Goal: Task Accomplishment & Management: Manage account settings

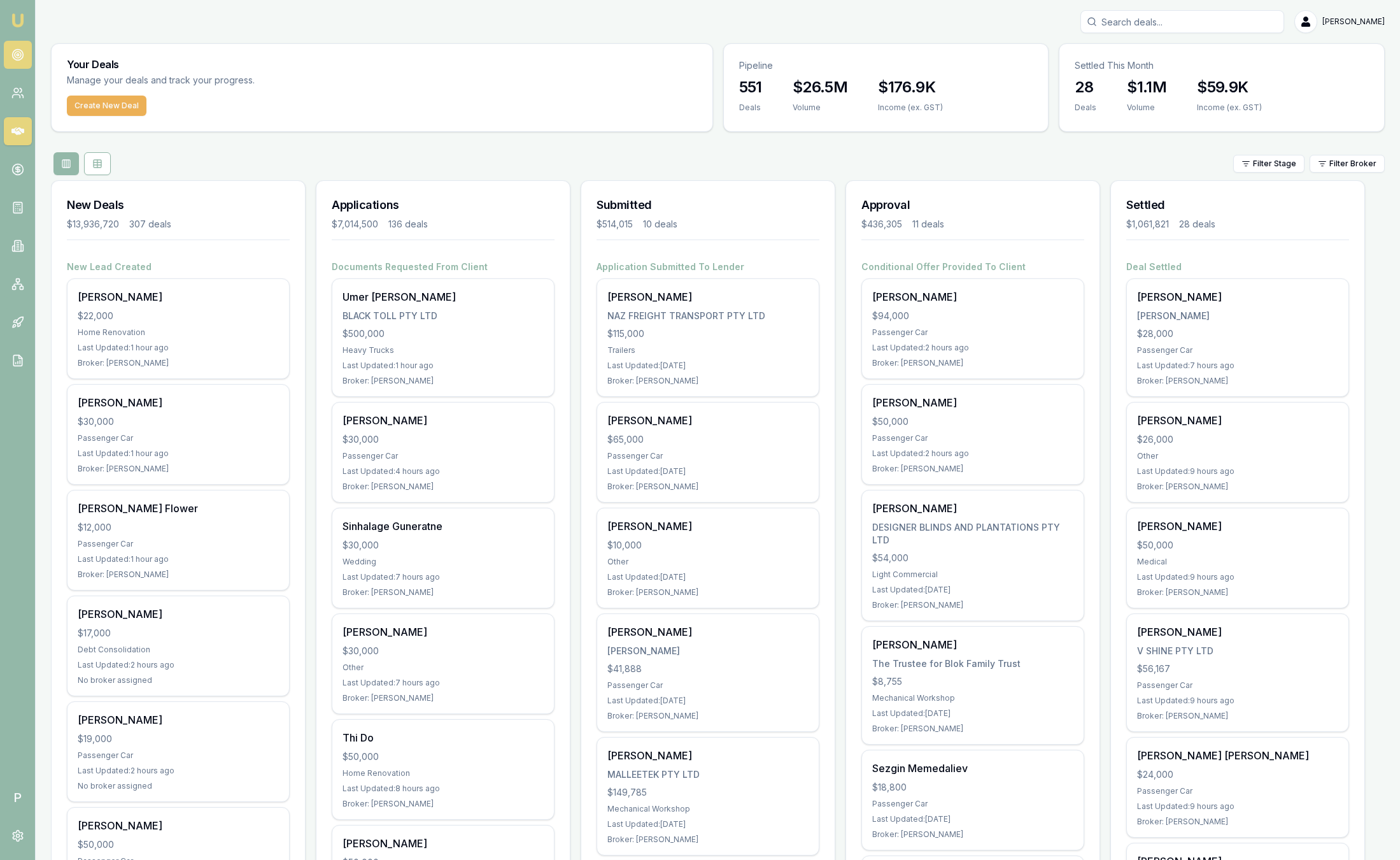
click at [21, 64] on link at bounding box center [18, 54] width 28 height 28
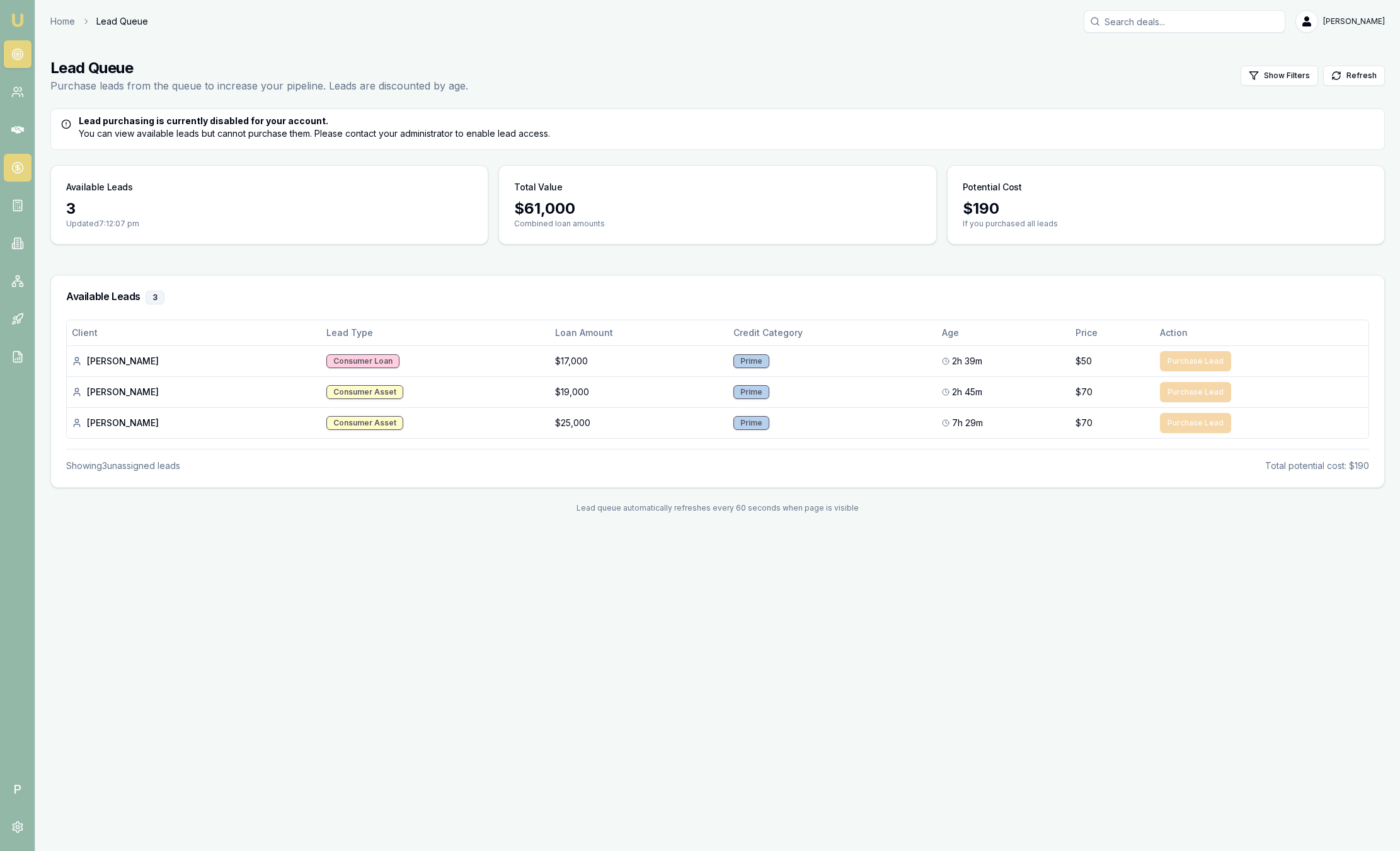
click at [23, 175] on link at bounding box center [17, 167] width 27 height 27
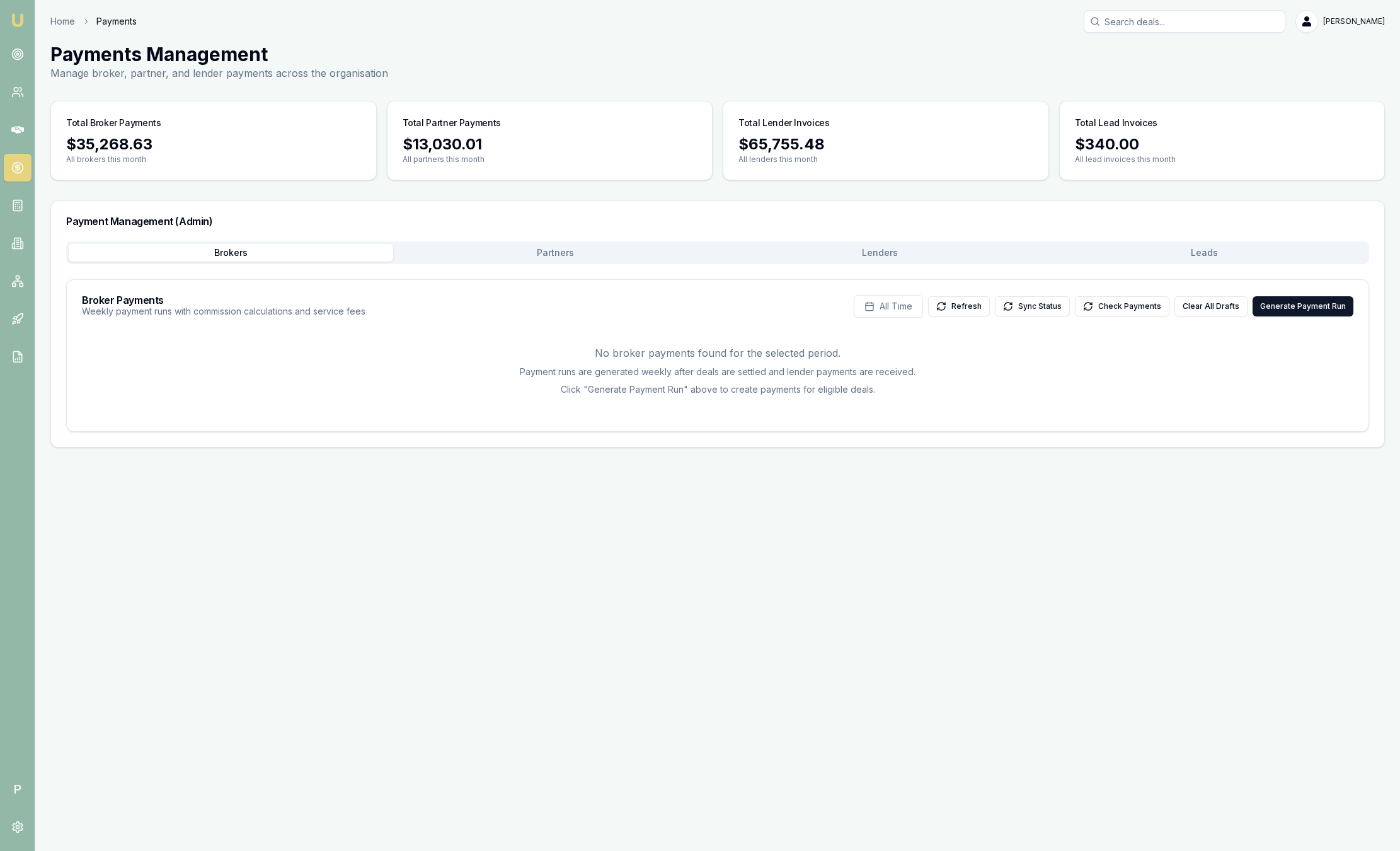
click at [1231, 253] on button "Leads" at bounding box center [1204, 252] width 325 height 17
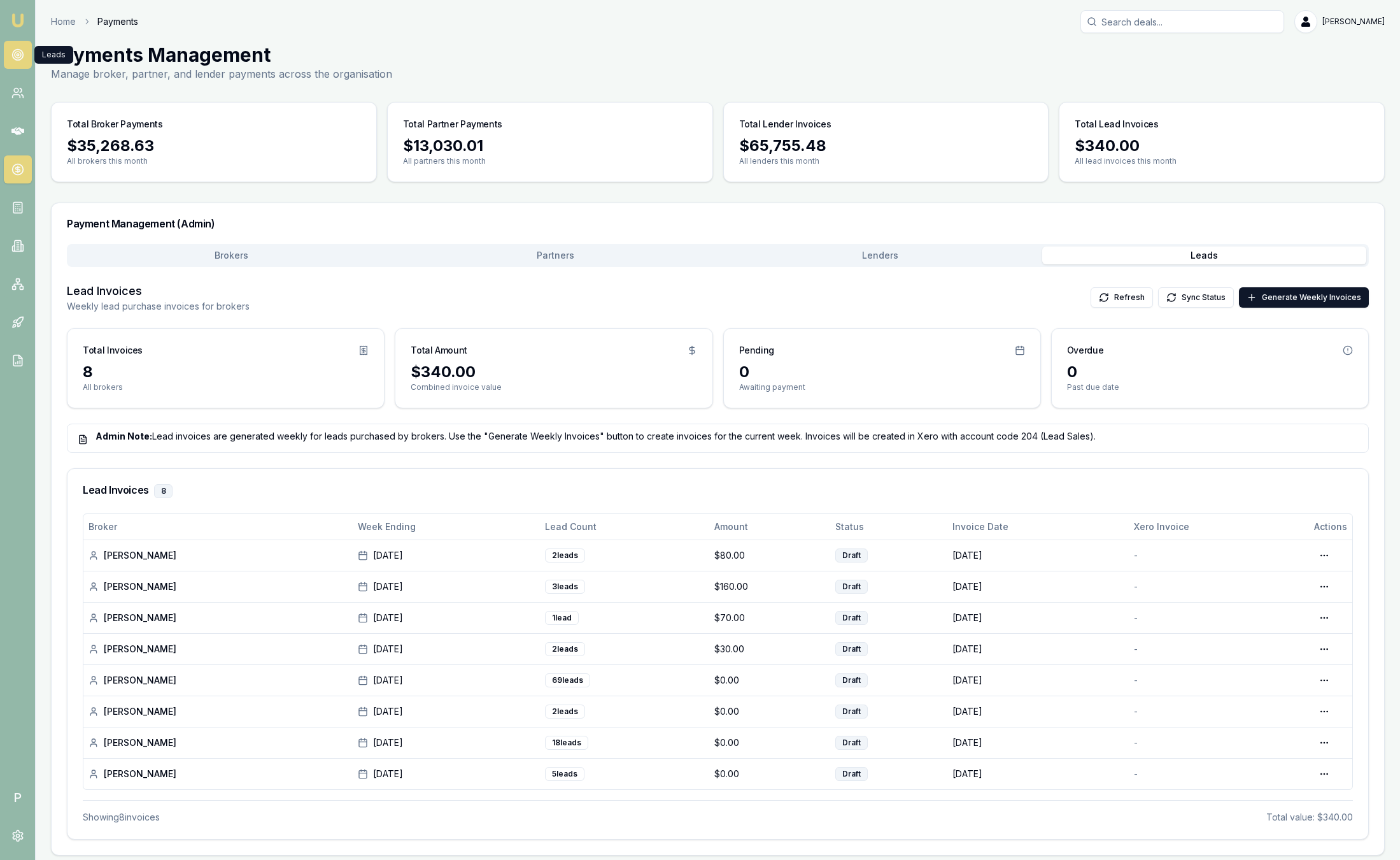
click at [13, 62] on link at bounding box center [18, 54] width 28 height 28
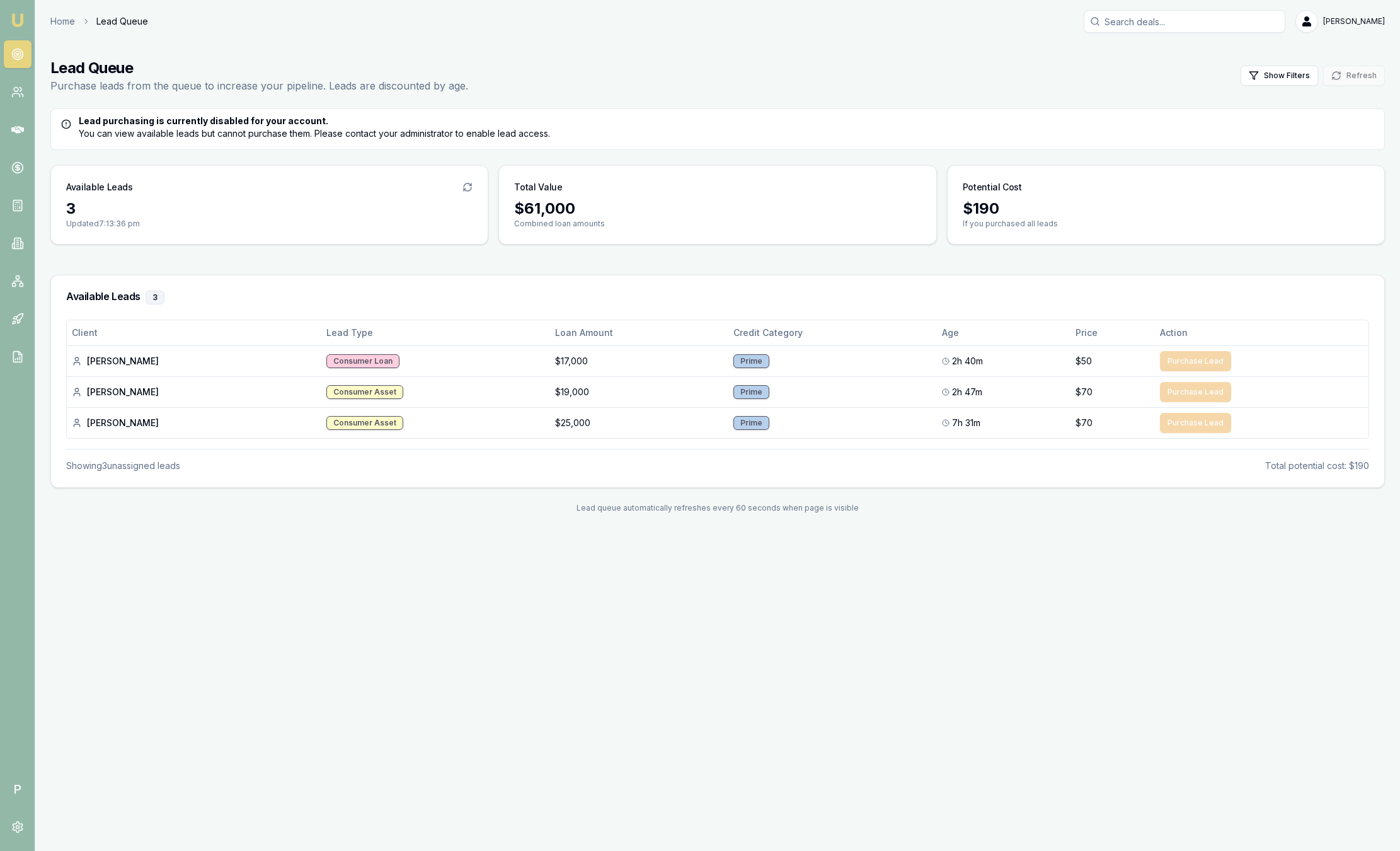
click at [25, 27] on link "Emu Broker" at bounding box center [17, 20] width 20 height 20
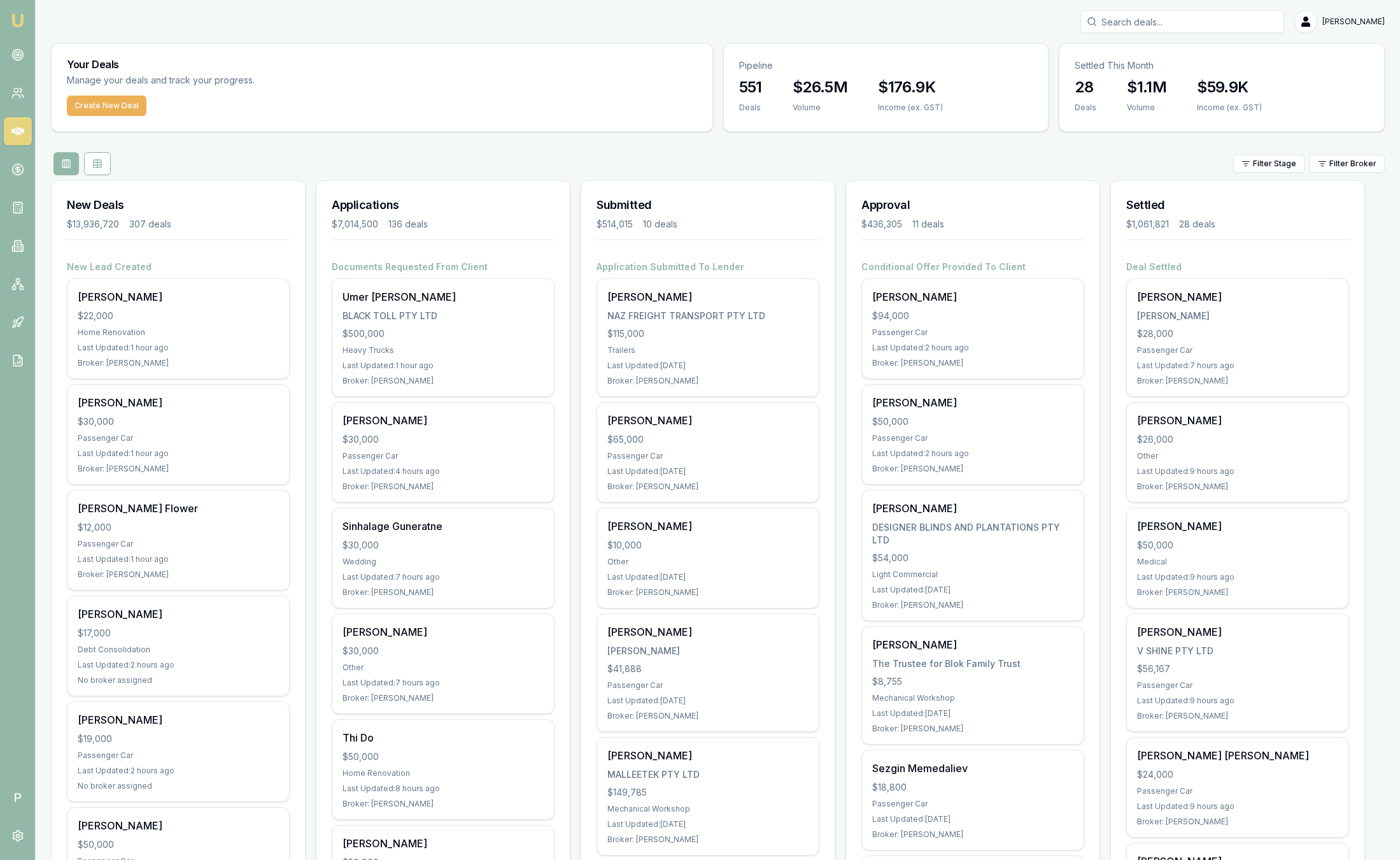
click at [1364, 164] on html "Emu Broker P Sam Crouch Toggle Menu Your Deals Manage your deals and track your…" at bounding box center [700, 430] width 1400 height 860
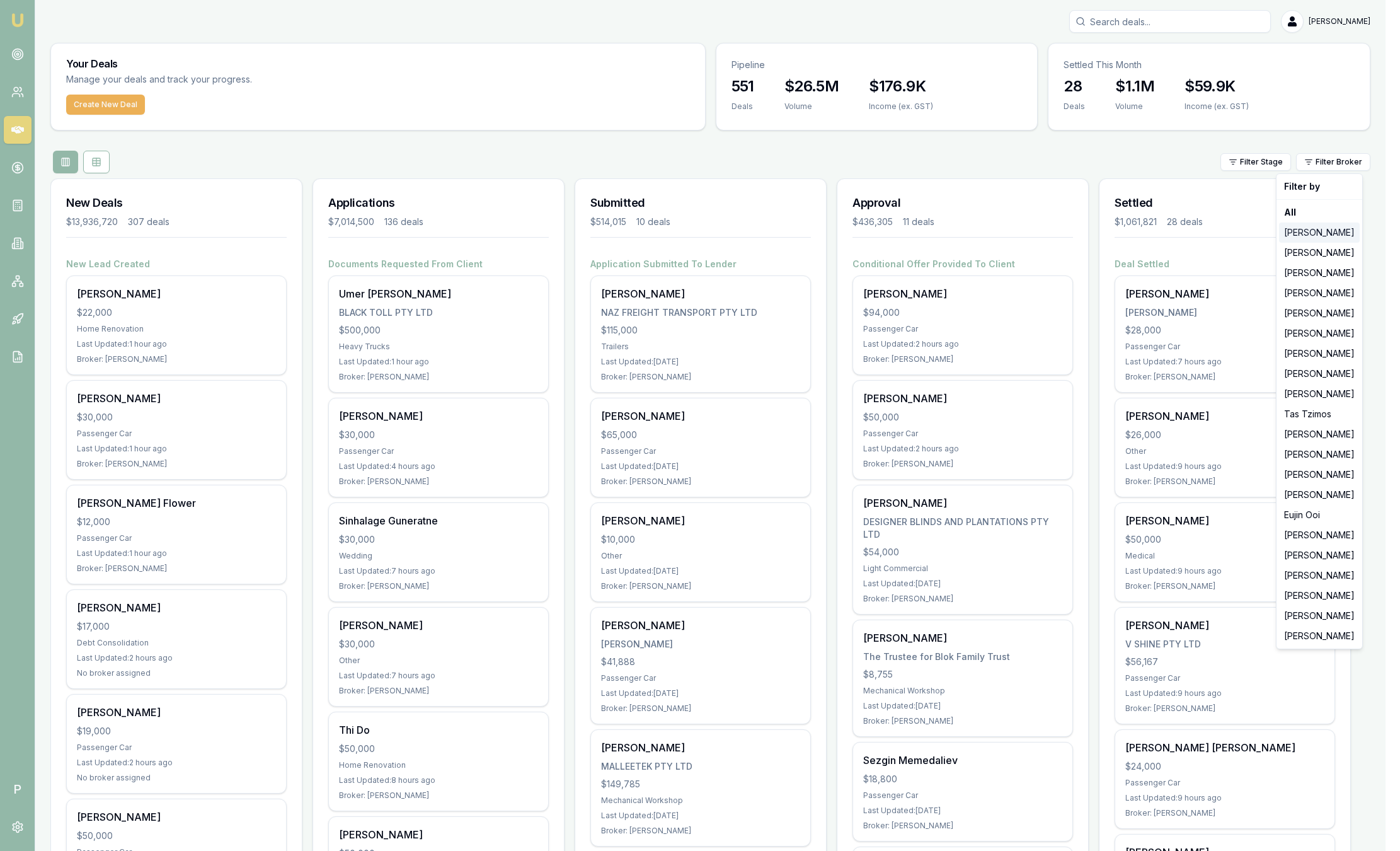
click at [1336, 234] on div "Jackson Fanfulla" at bounding box center [1319, 232] width 80 height 20
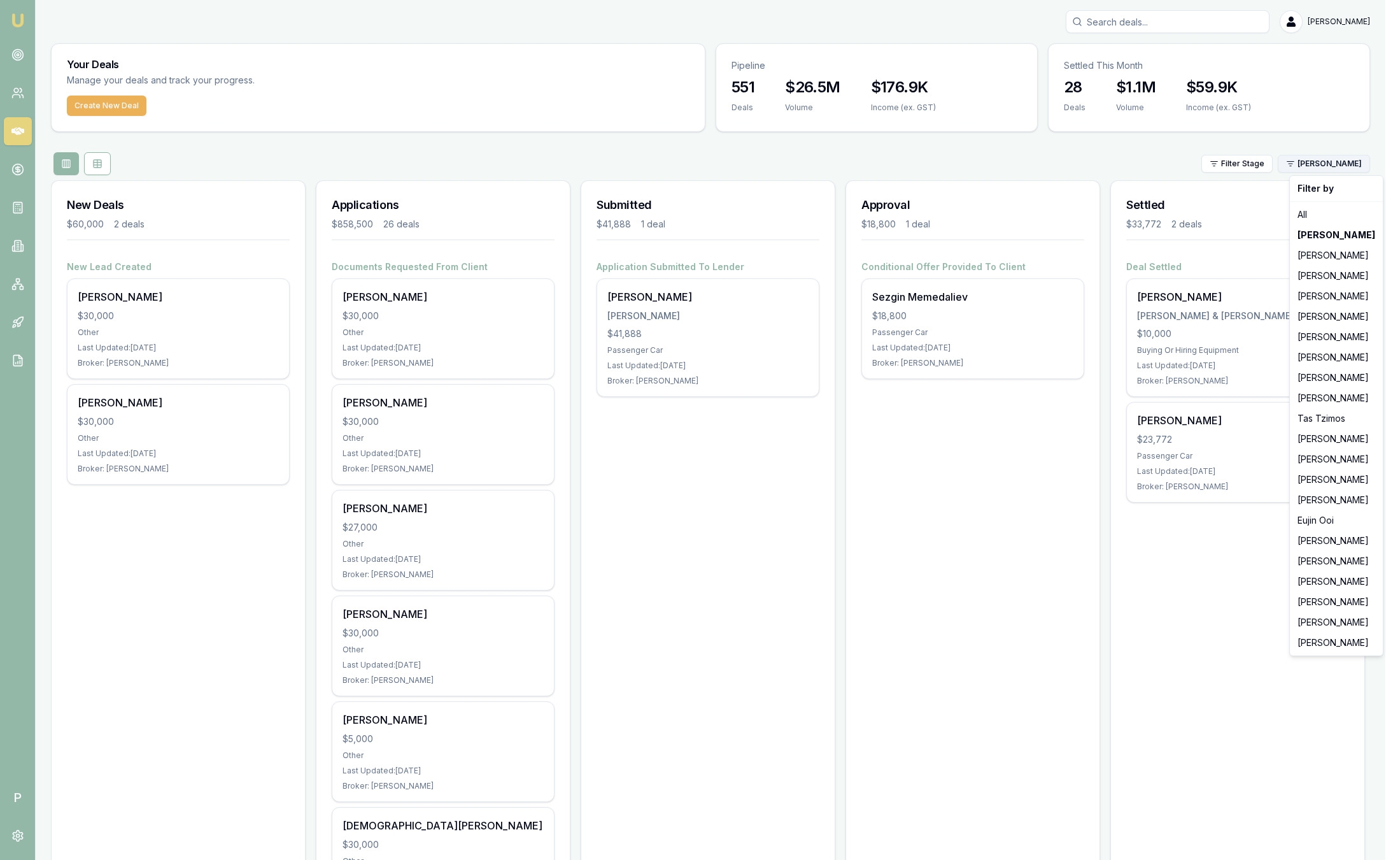
click at [1345, 158] on html "Emu Broker P Sam Crouch Toggle Menu Your Deals Manage your deals and track your…" at bounding box center [700, 430] width 1400 height 860
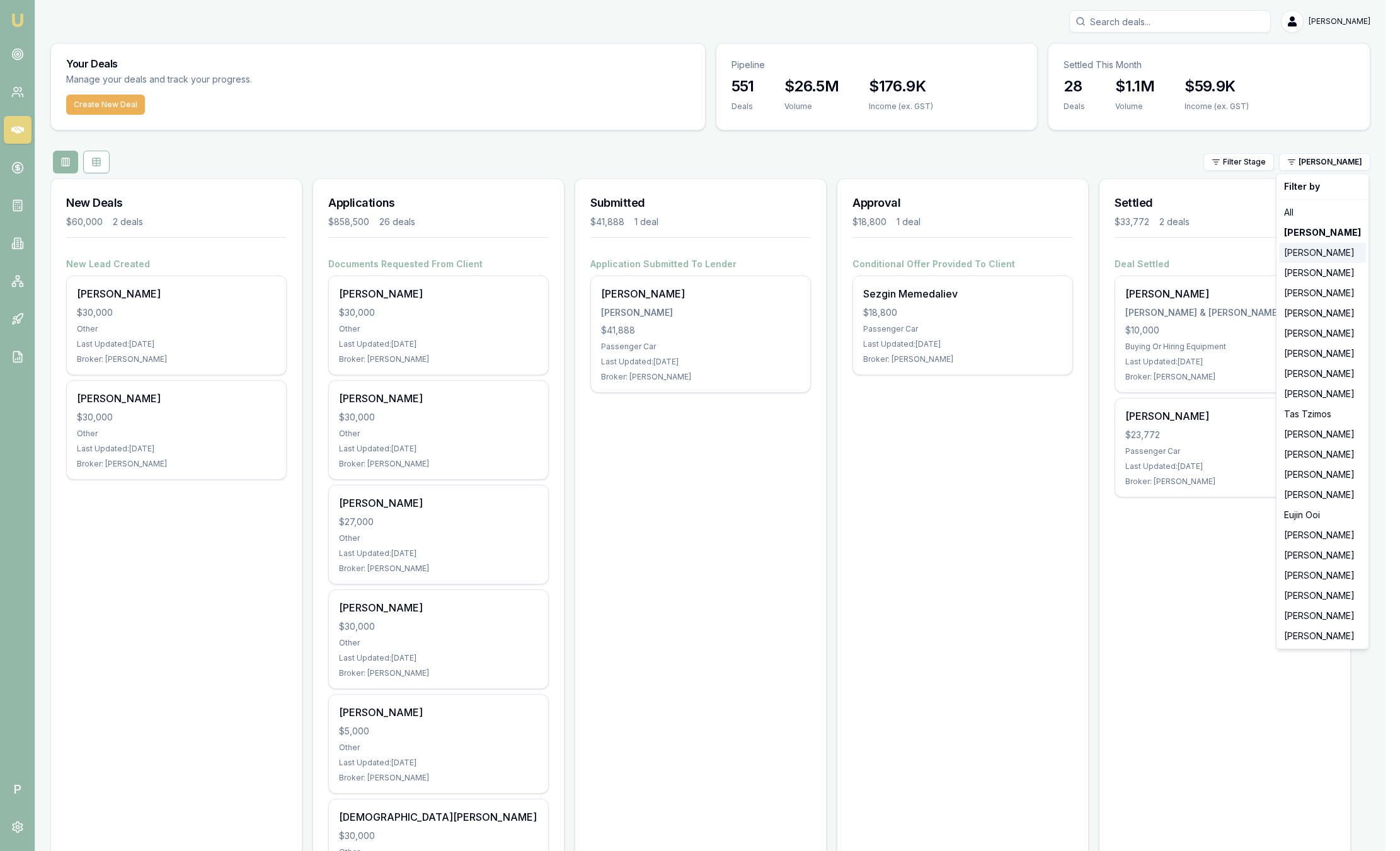
click at [1349, 250] on div "Stevette Gelavis" at bounding box center [1322, 252] width 87 height 20
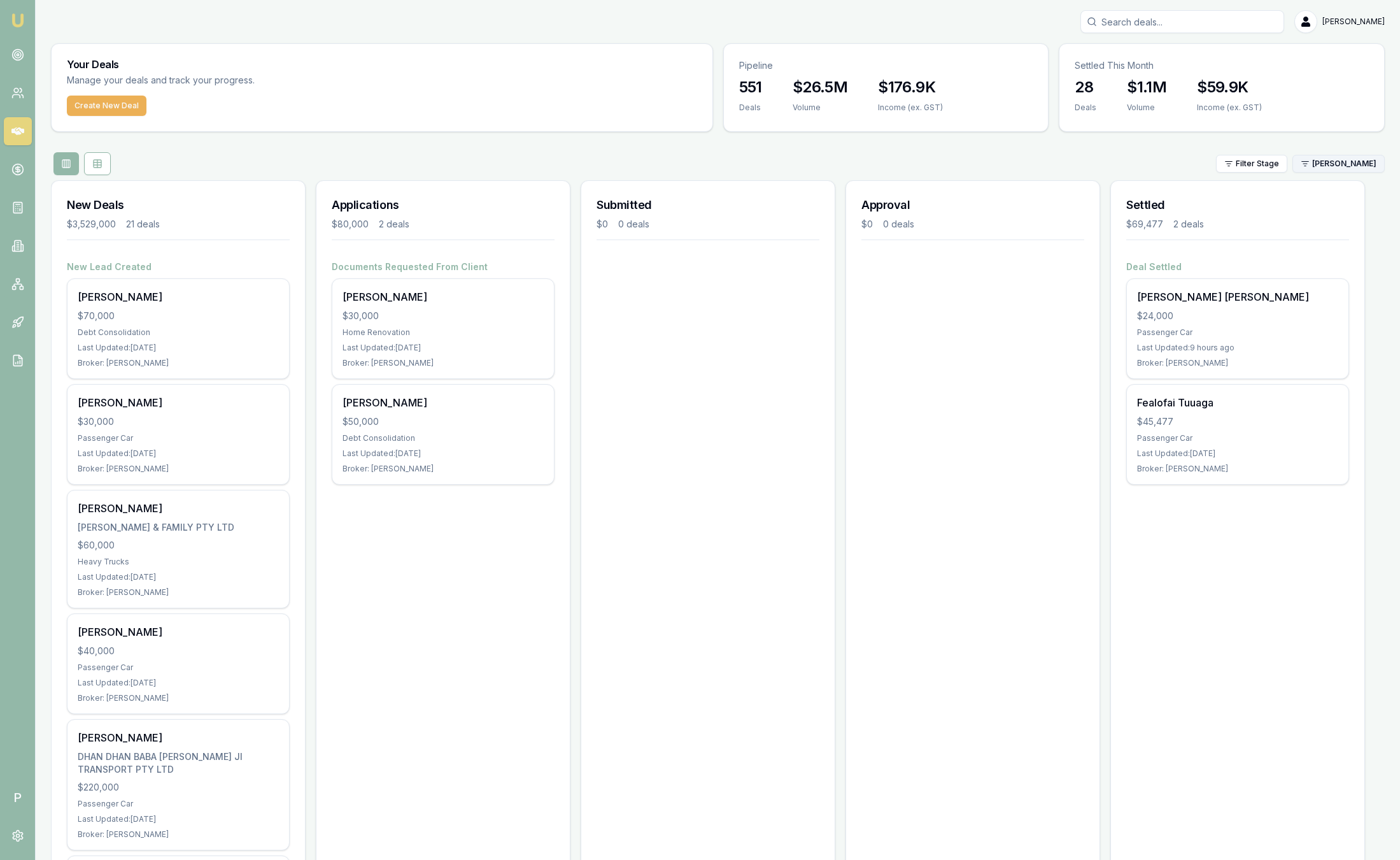
click at [1359, 172] on html "Emu Broker P Sam Crouch Toggle Menu Your Deals Manage your deals and track your…" at bounding box center [700, 430] width 1400 height 860
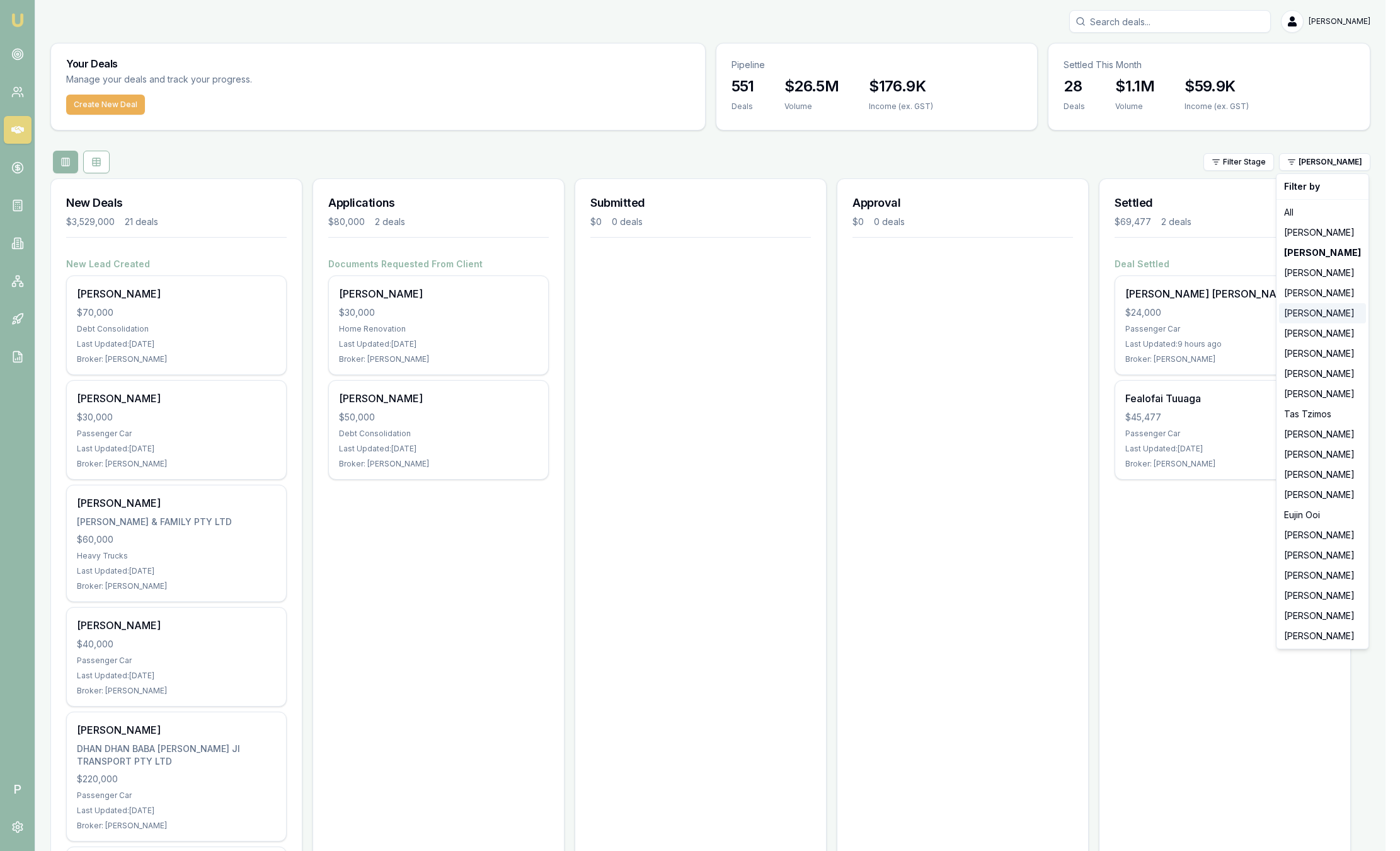
click at [1315, 311] on div "Evette Abdo" at bounding box center [1322, 313] width 87 height 20
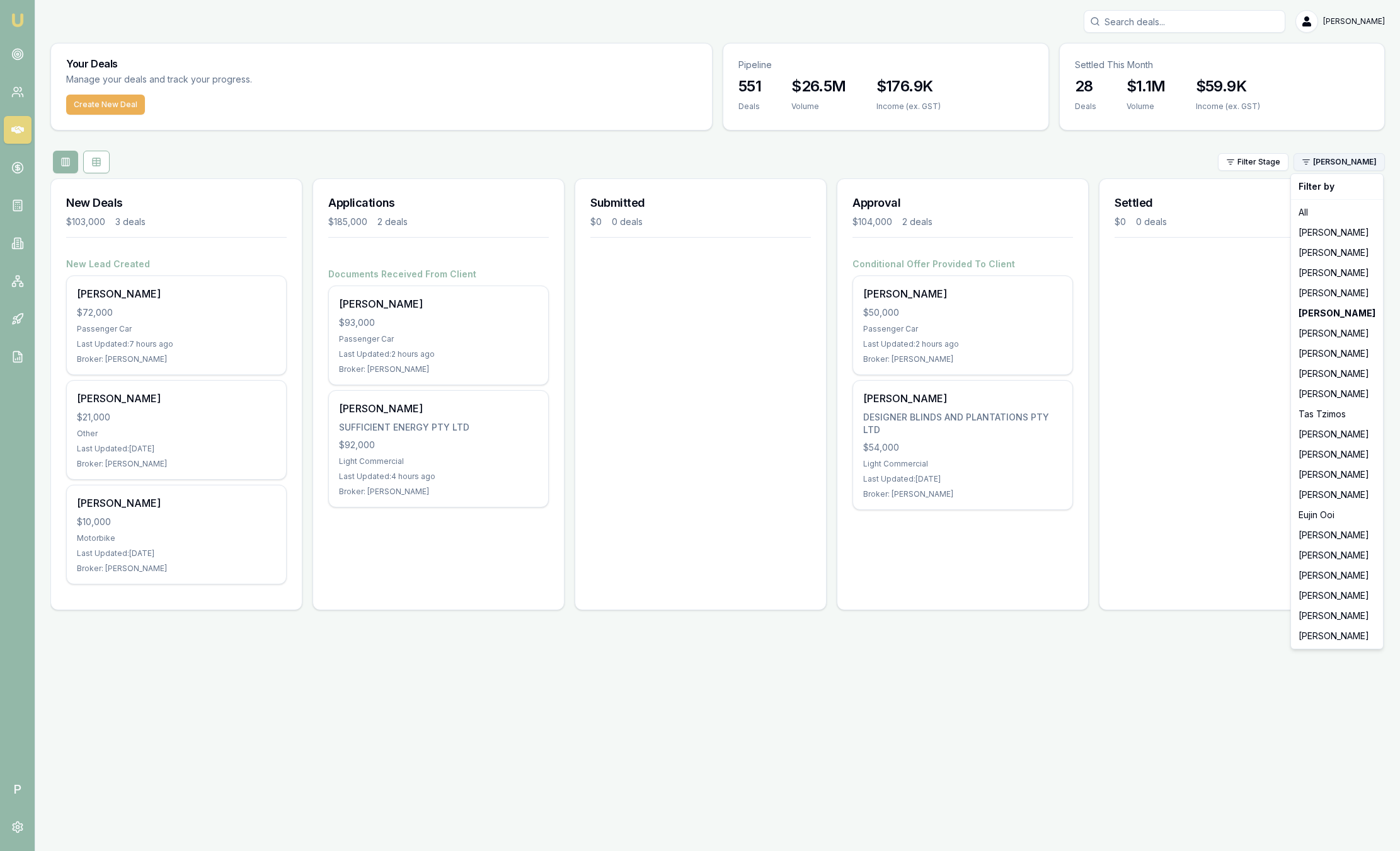
click at [1347, 164] on html "Emu Broker P Sam Crouch Toggle Menu Your Deals Manage your deals and track your…" at bounding box center [700, 425] width 1400 height 851
click at [1344, 205] on div "All" at bounding box center [1337, 212] width 87 height 20
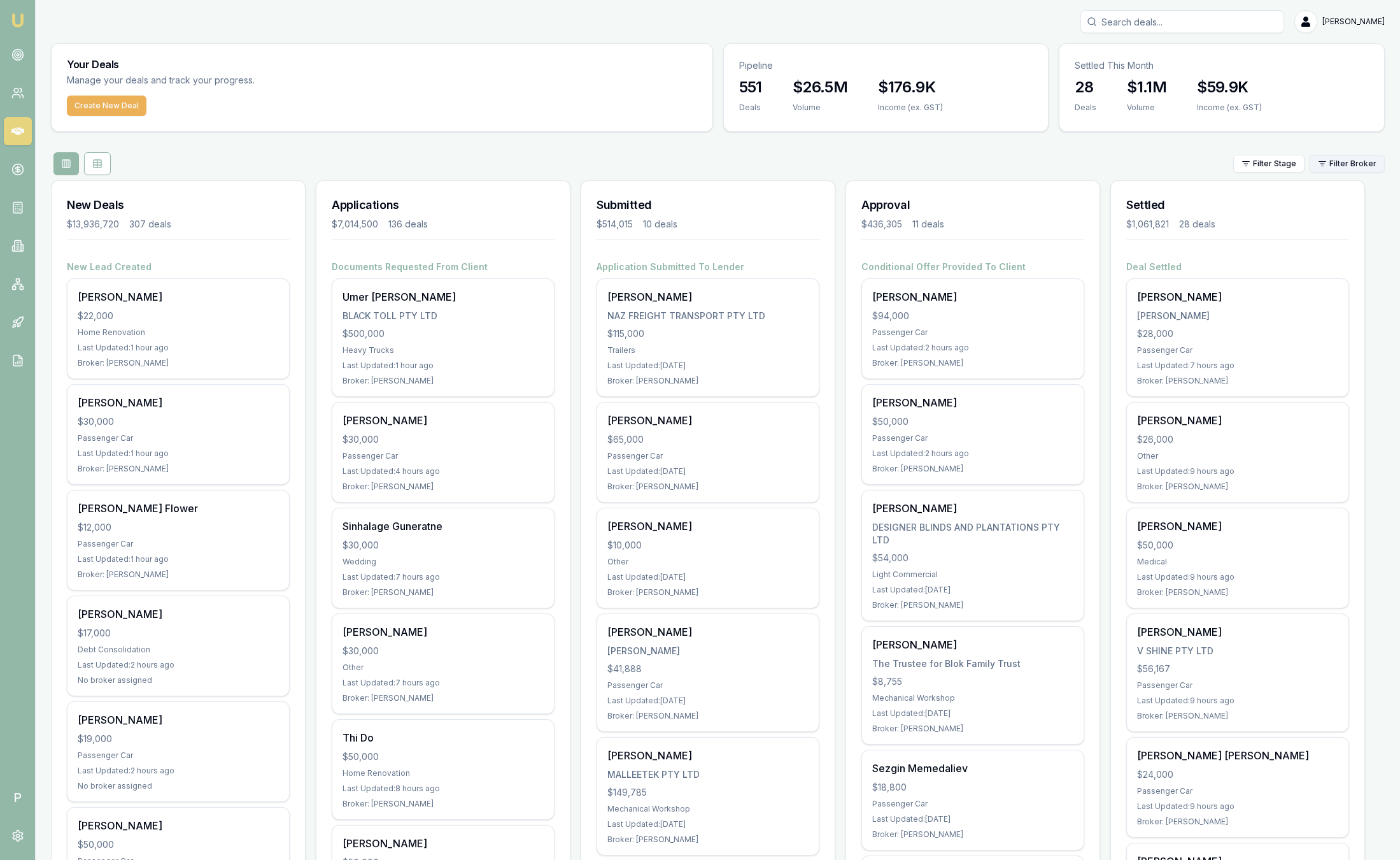
click at [1347, 161] on html "Emu Broker P Sam Crouch Toggle Menu Your Deals Manage your deals and track your…" at bounding box center [700, 430] width 1400 height 860
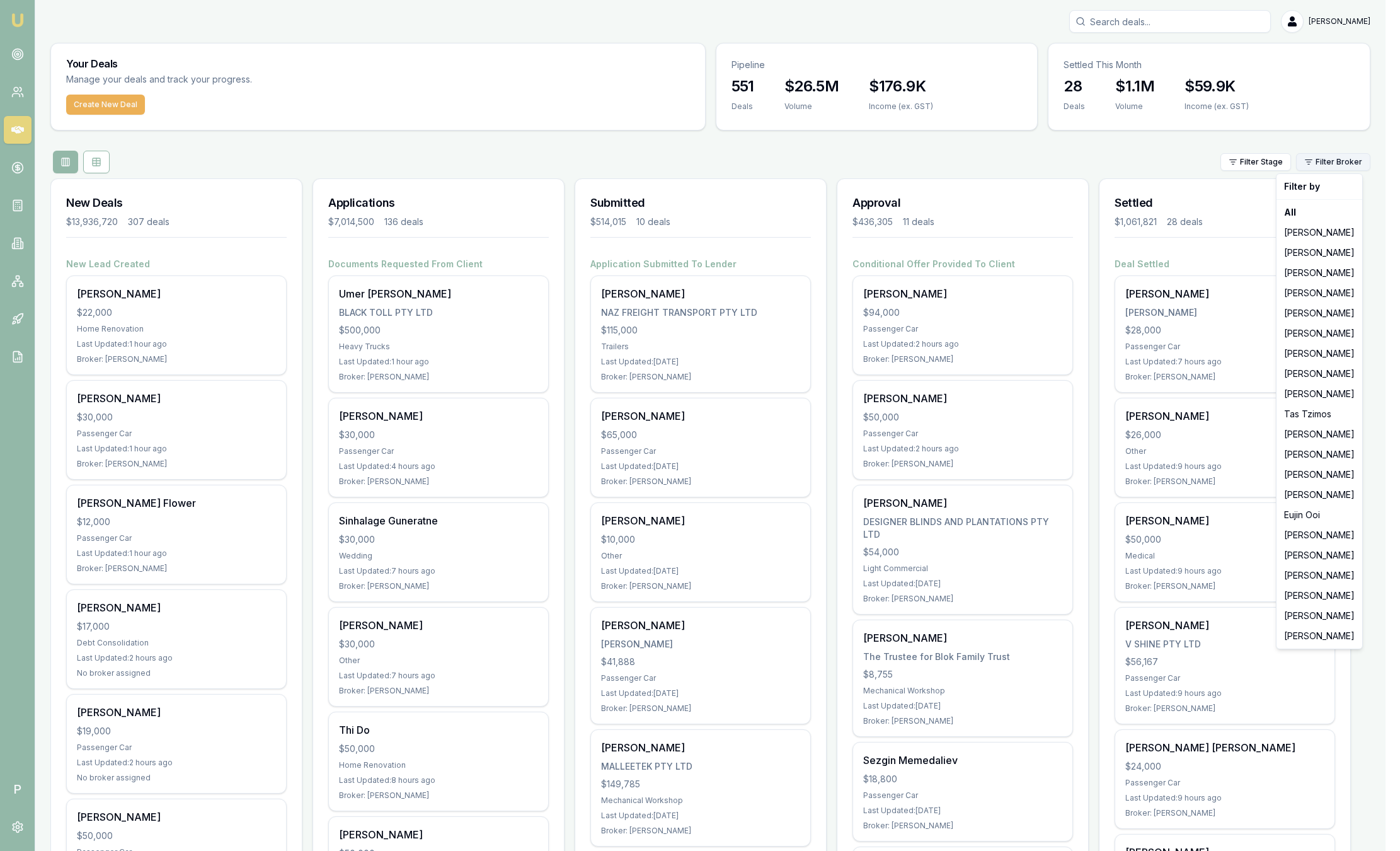
click at [1332, 159] on html "Emu Broker P Sam Crouch Toggle Menu Your Deals Manage your deals and track your…" at bounding box center [700, 425] width 1400 height 851
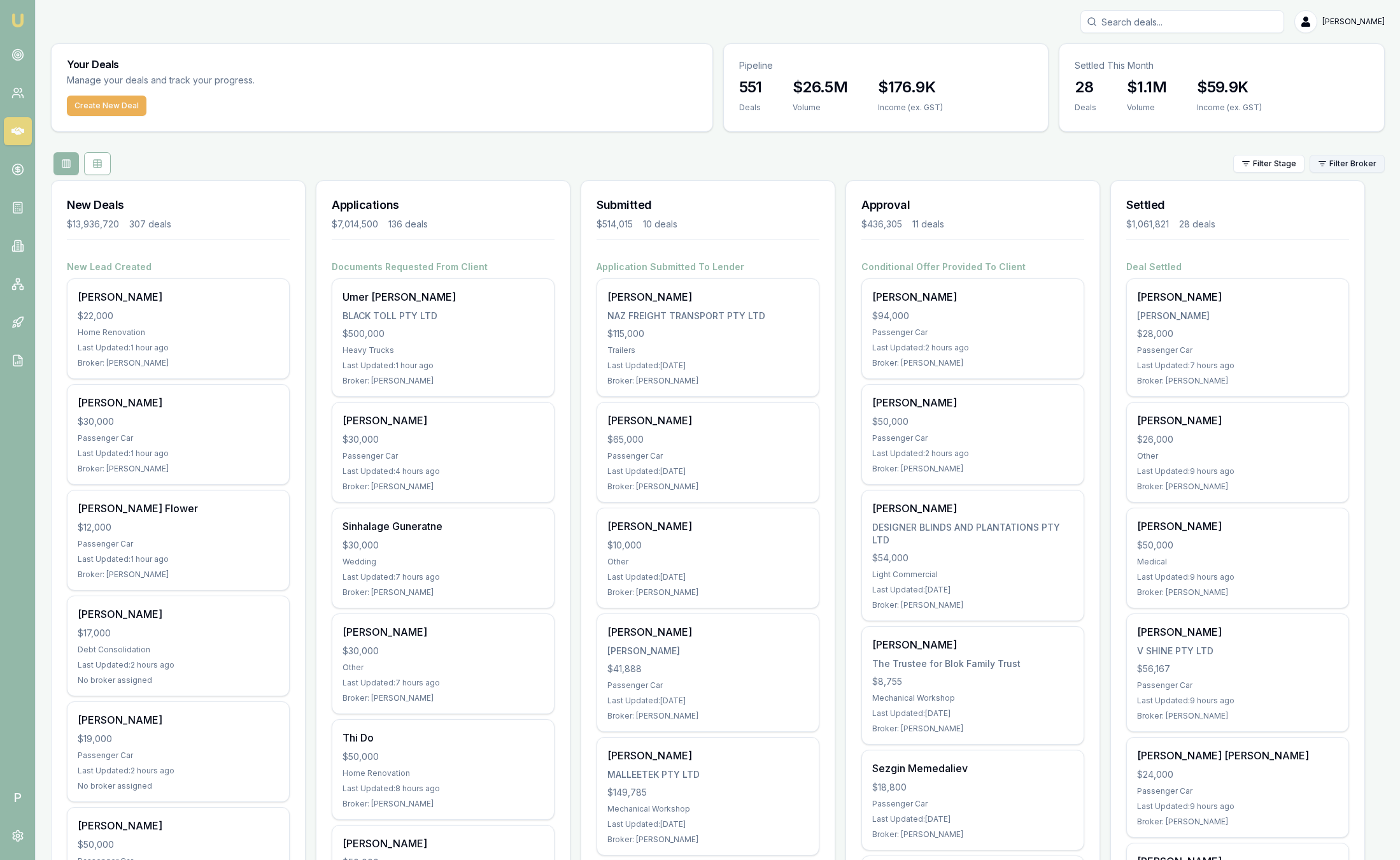
click at [1347, 159] on html "Emu Broker P Sam Crouch Toggle Menu Your Deals Manage your deals and track your…" at bounding box center [700, 430] width 1400 height 860
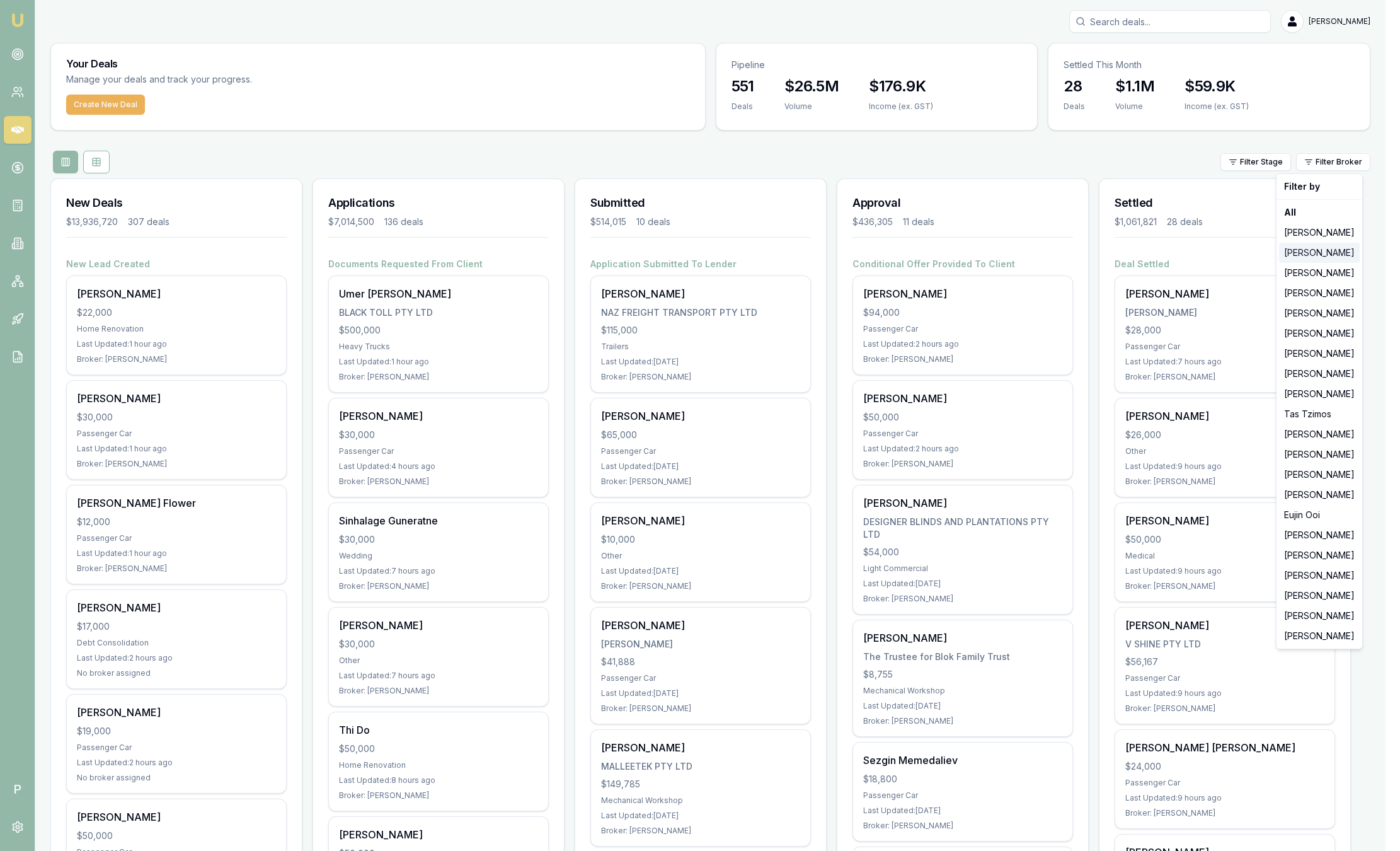
click at [1316, 254] on div "Stevette Gelavis" at bounding box center [1319, 252] width 80 height 20
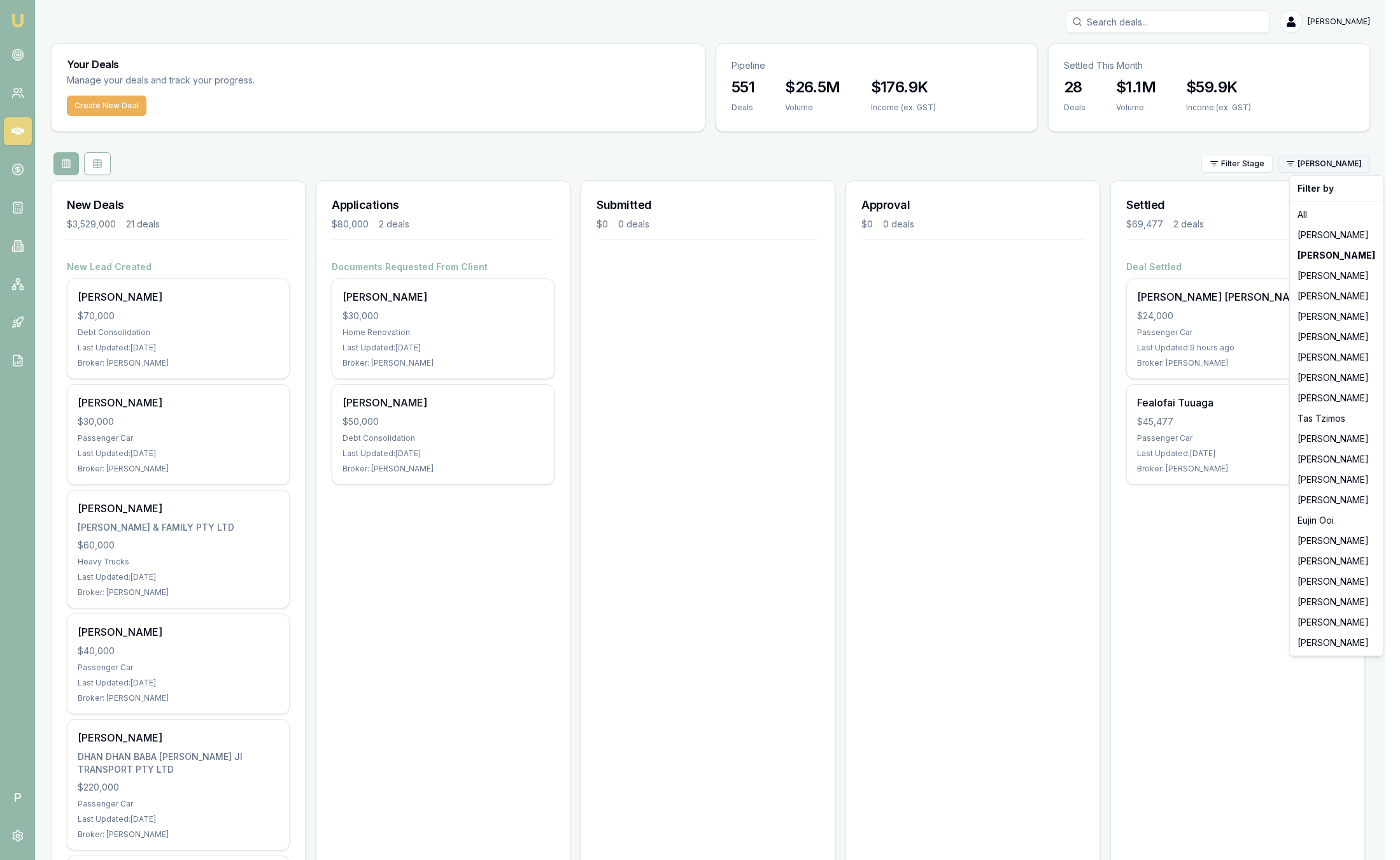
click at [1362, 162] on html "Emu Broker P Sam Crouch Toggle Menu Your Deals Manage your deals and track your…" at bounding box center [700, 430] width 1400 height 860
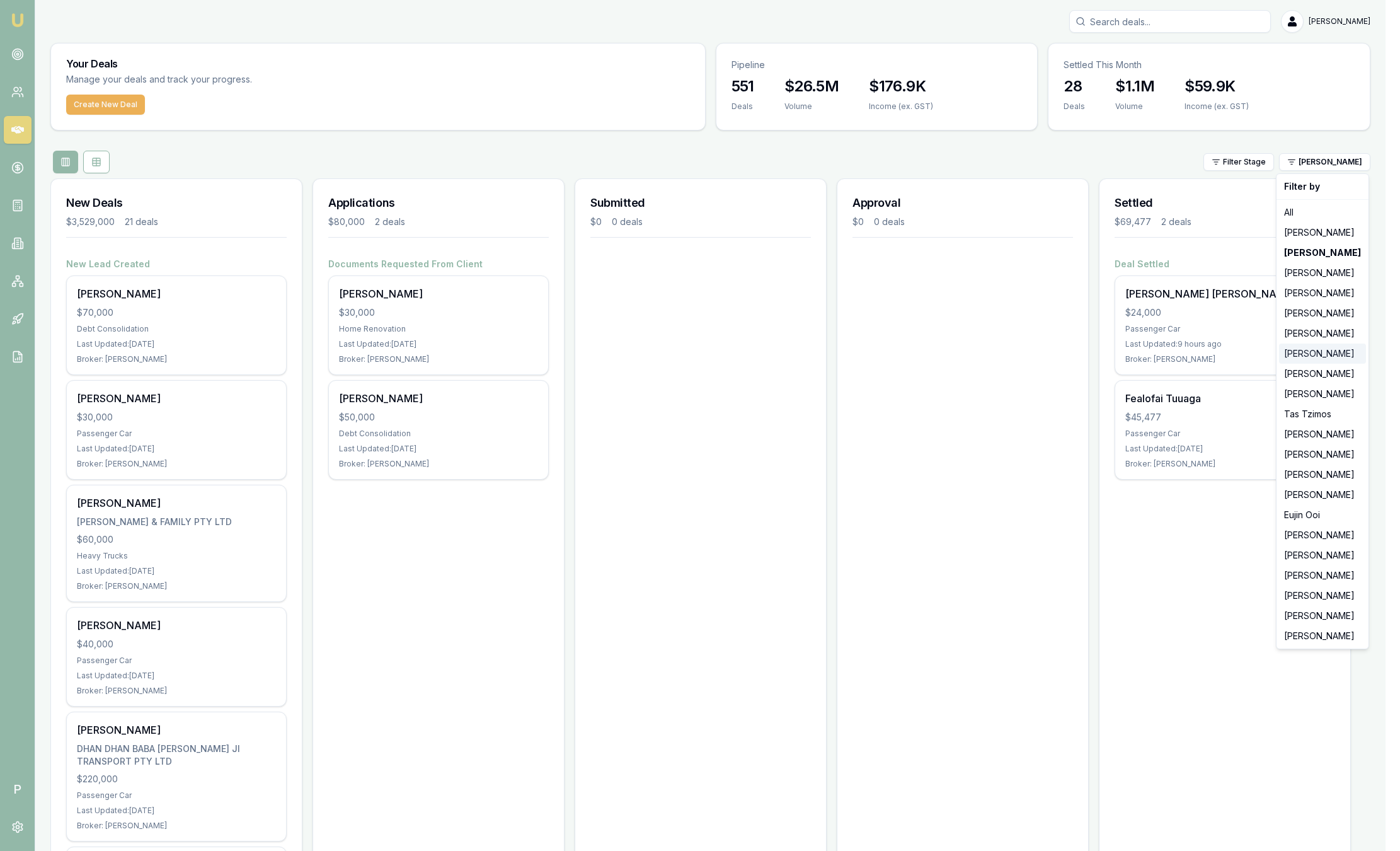
click at [1323, 351] on div "[PERSON_NAME]" at bounding box center [1322, 354] width 87 height 20
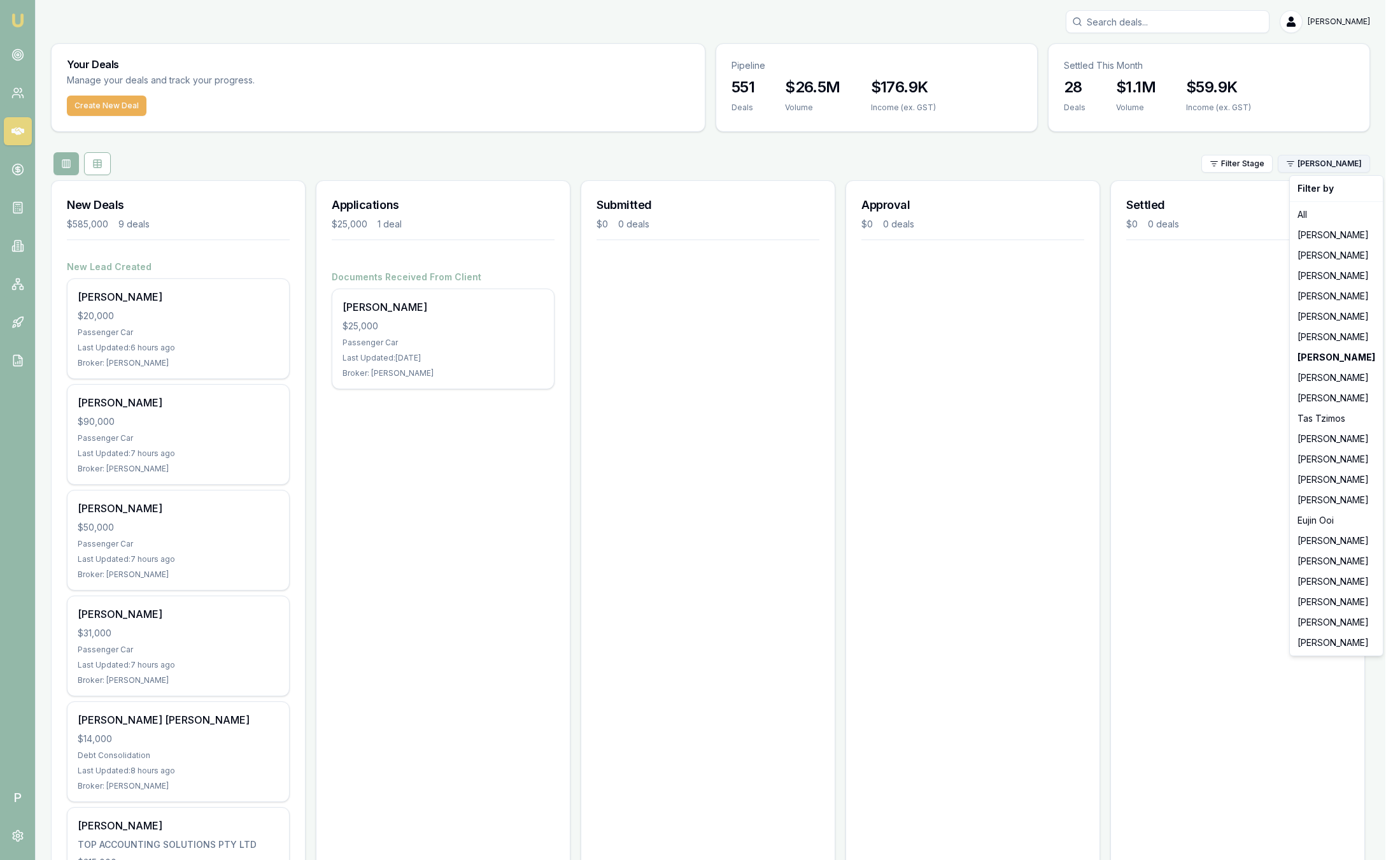
click at [1361, 162] on html "Emu Broker P Sam Crouch Toggle Menu Your Deals Manage your deals and track your…" at bounding box center [700, 430] width 1400 height 860
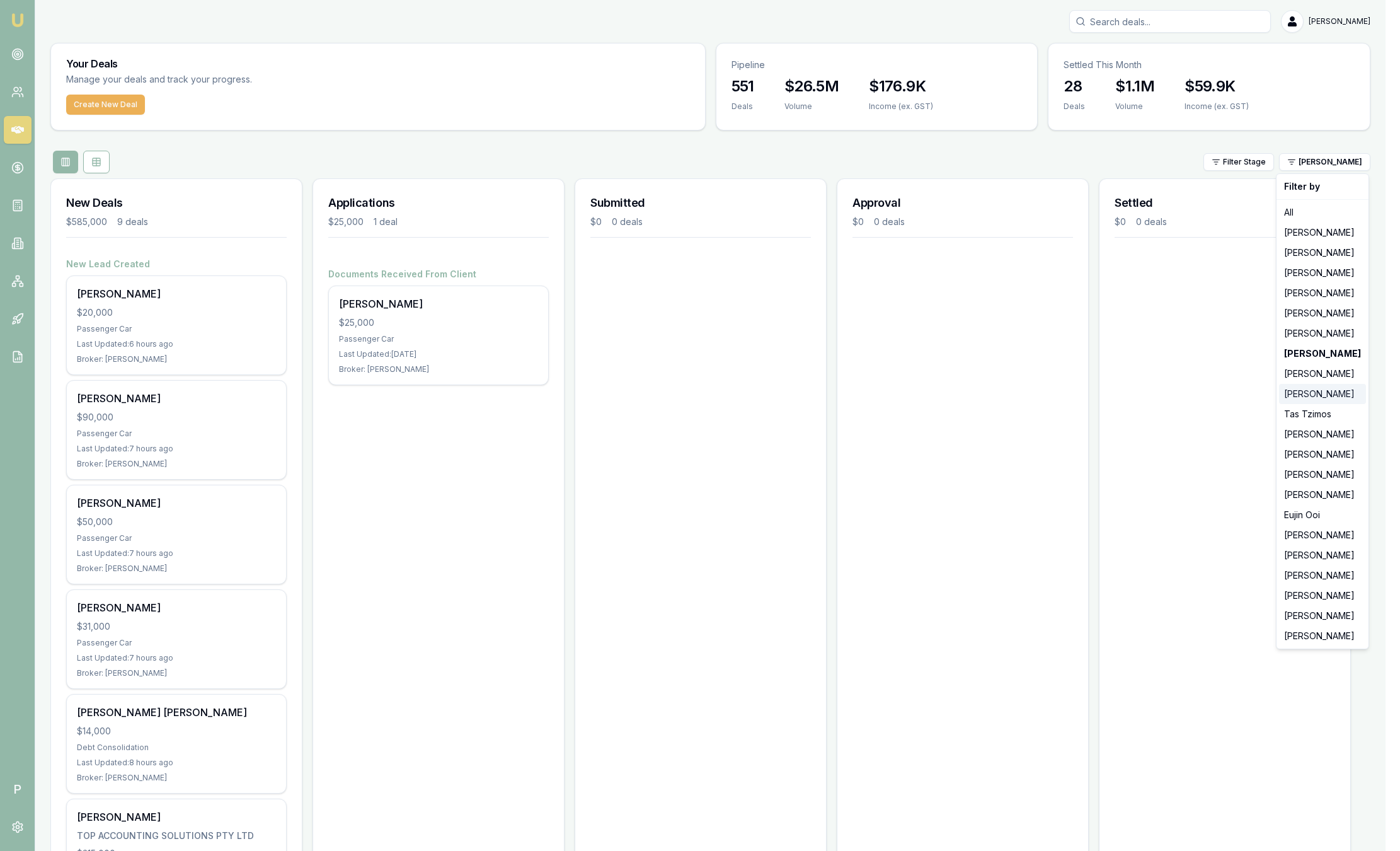
click at [1335, 385] on div "[PERSON_NAME]" at bounding box center [1322, 394] width 87 height 20
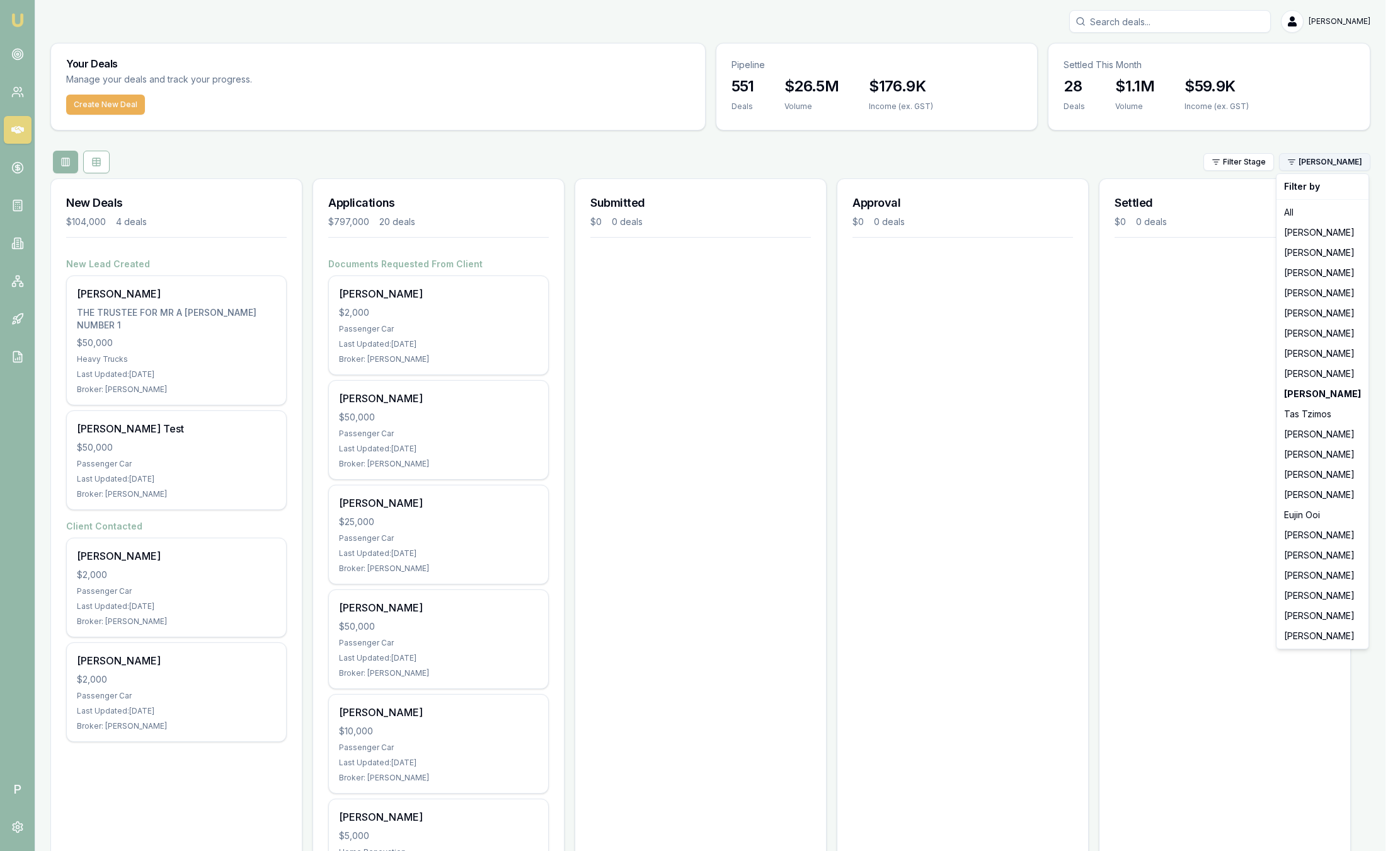
click at [1342, 160] on html "Emu Broker P Sam Crouch Toggle Menu Your Deals Manage your deals and track your…" at bounding box center [700, 425] width 1400 height 851
click at [1312, 366] on div "Wendy Fonseka" at bounding box center [1322, 374] width 87 height 20
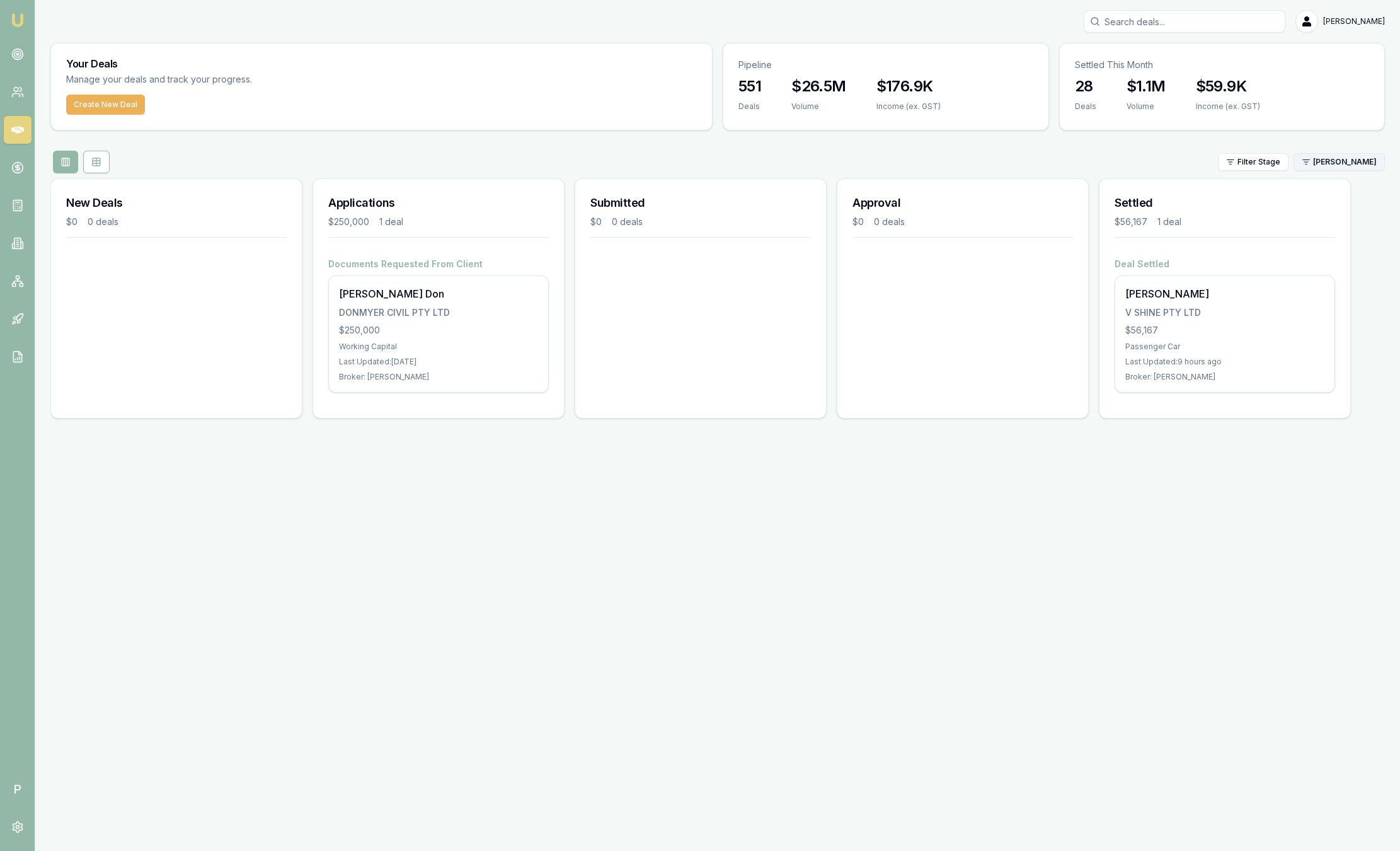
click at [1337, 166] on html "Emu Broker P Sam Crouch Toggle Menu Your Deals Manage your deals and track your…" at bounding box center [700, 425] width 1400 height 851
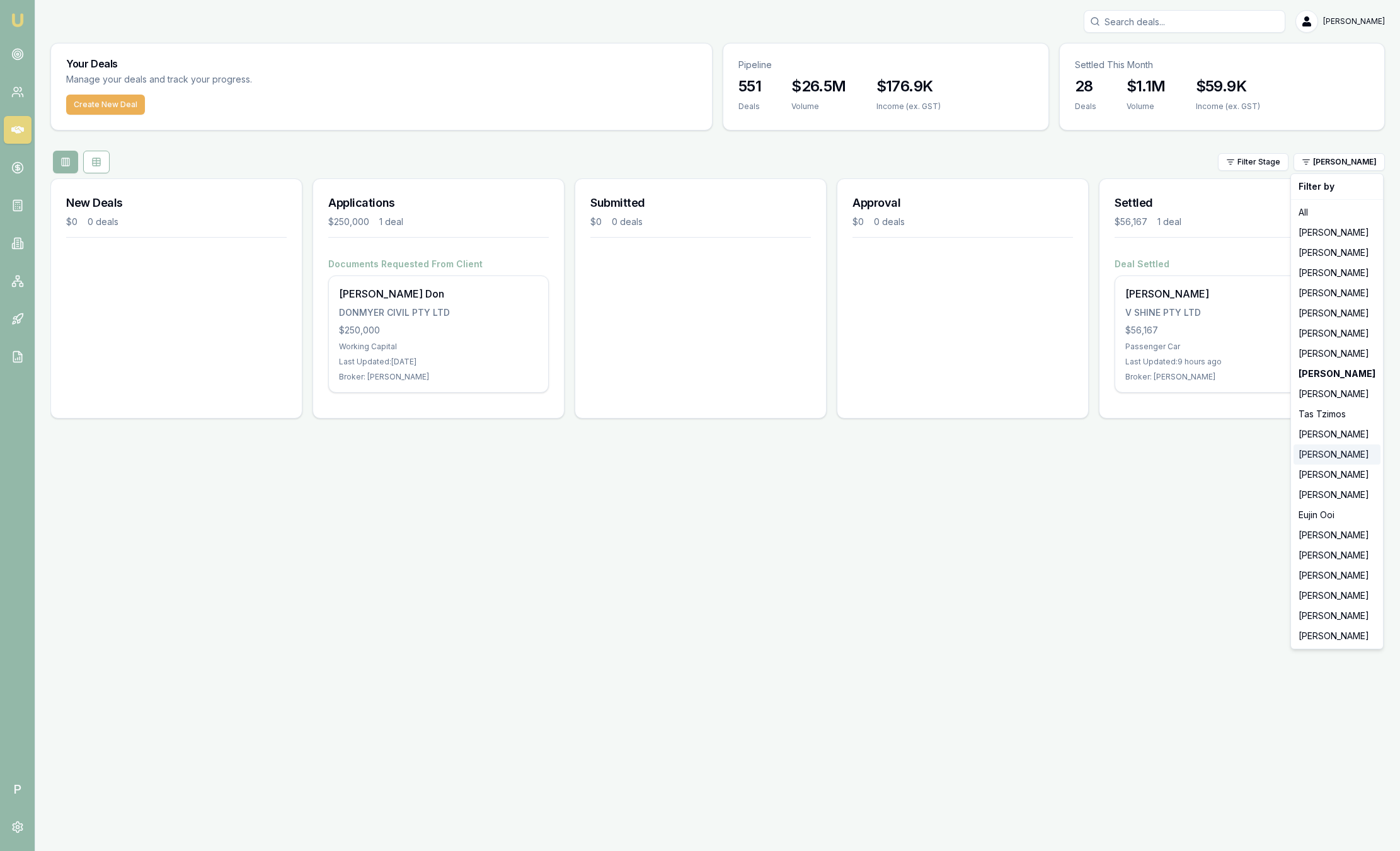
click at [1308, 457] on div "Pinkesh Patel" at bounding box center [1337, 455] width 87 height 20
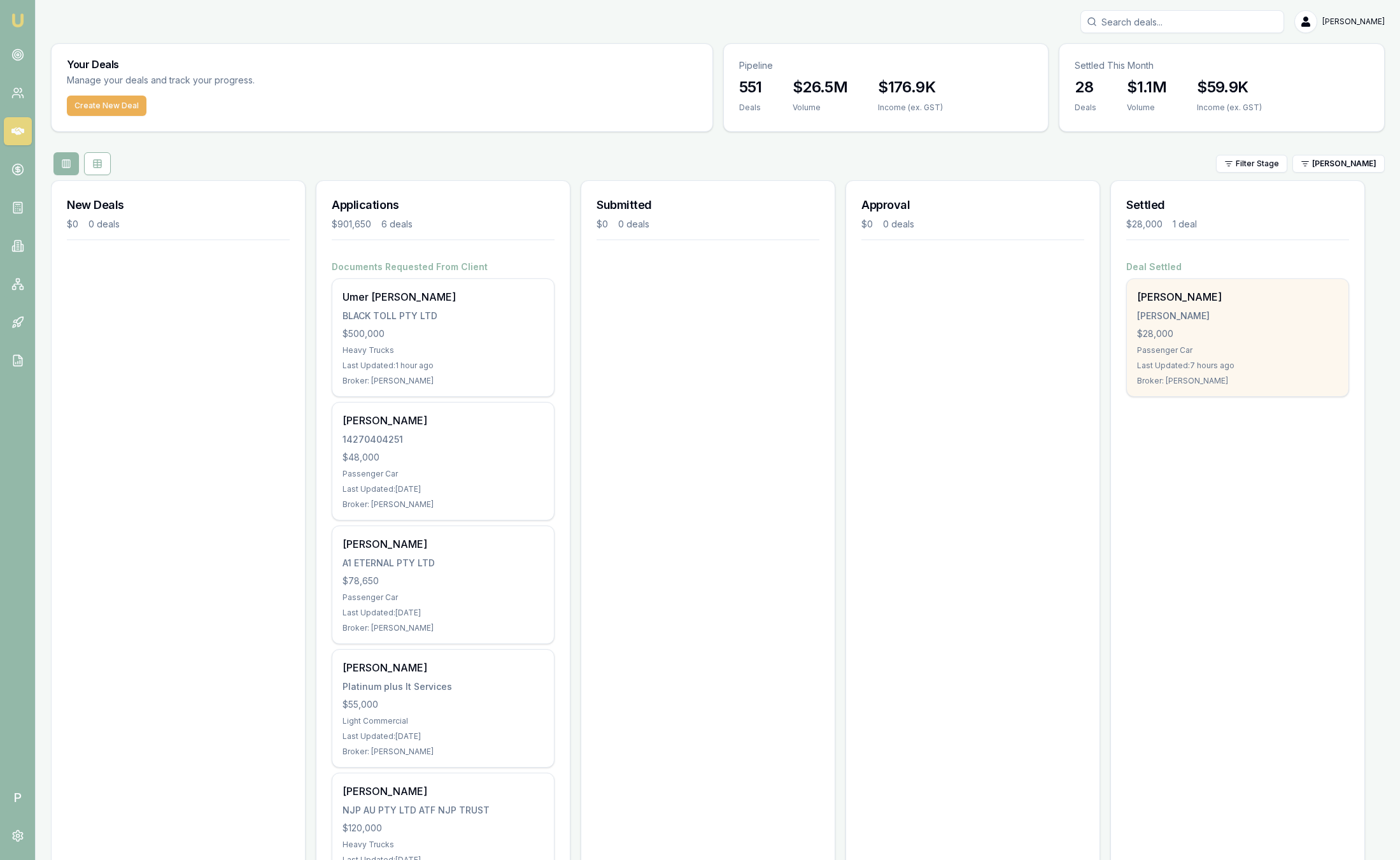
click at [1223, 307] on div "Zeel Patel PATEL, JEEL $28,000 Passenger Car Last Updated: 7 hours ago Broker: …" at bounding box center [1238, 337] width 222 height 117
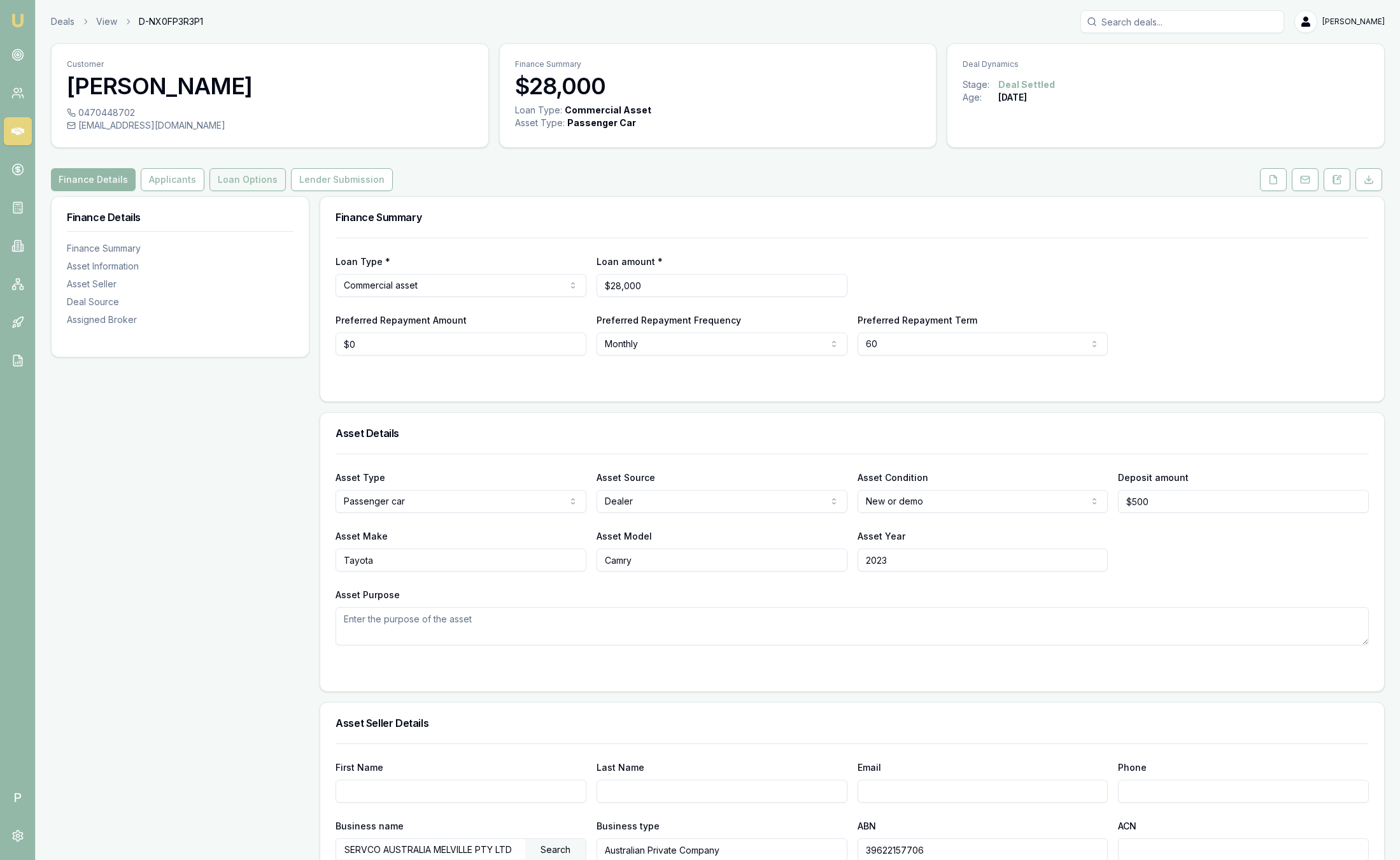
click at [248, 177] on button "Loan Options" at bounding box center [248, 180] width 76 height 23
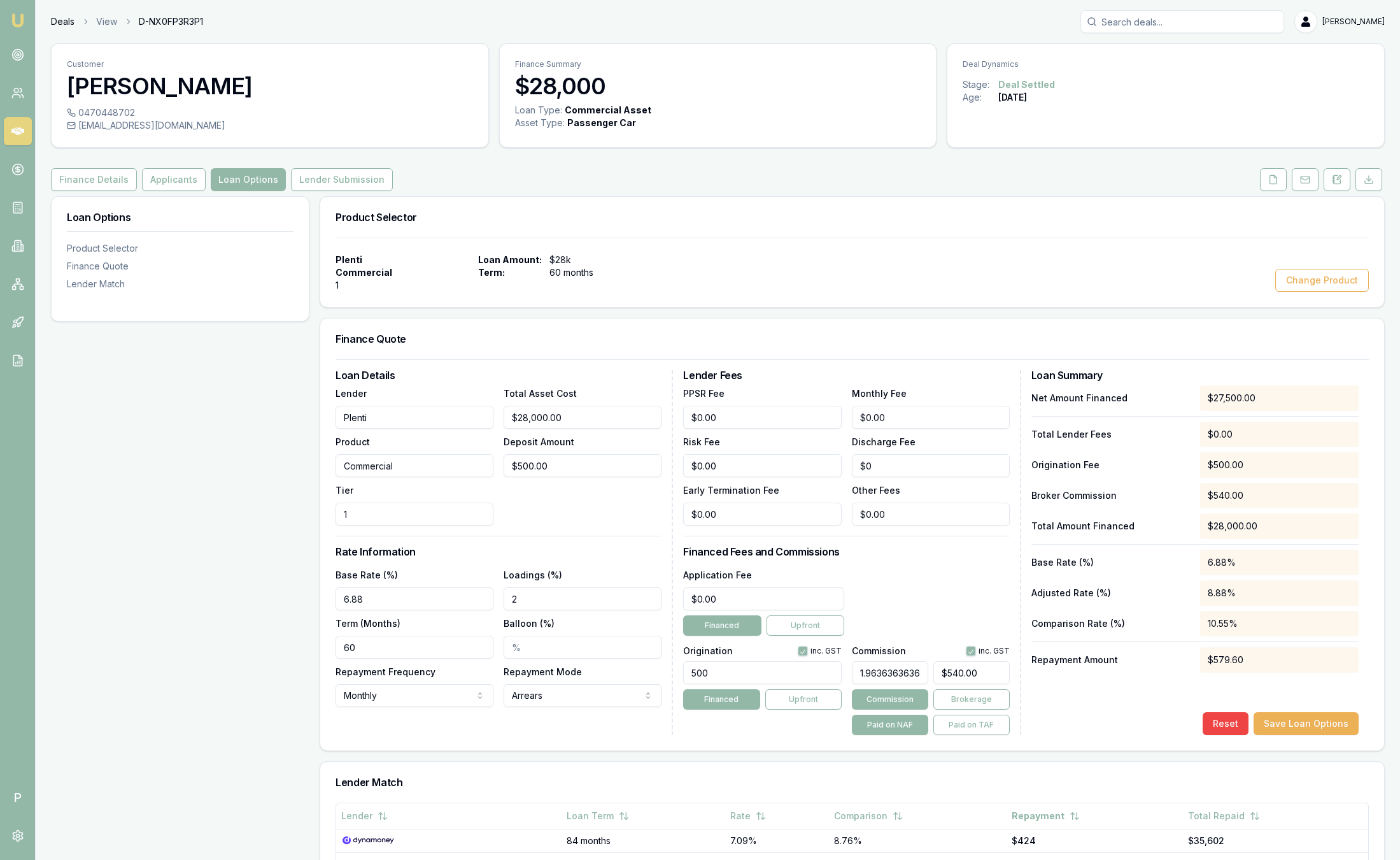
click at [58, 21] on link "Deals" at bounding box center [62, 22] width 24 height 13
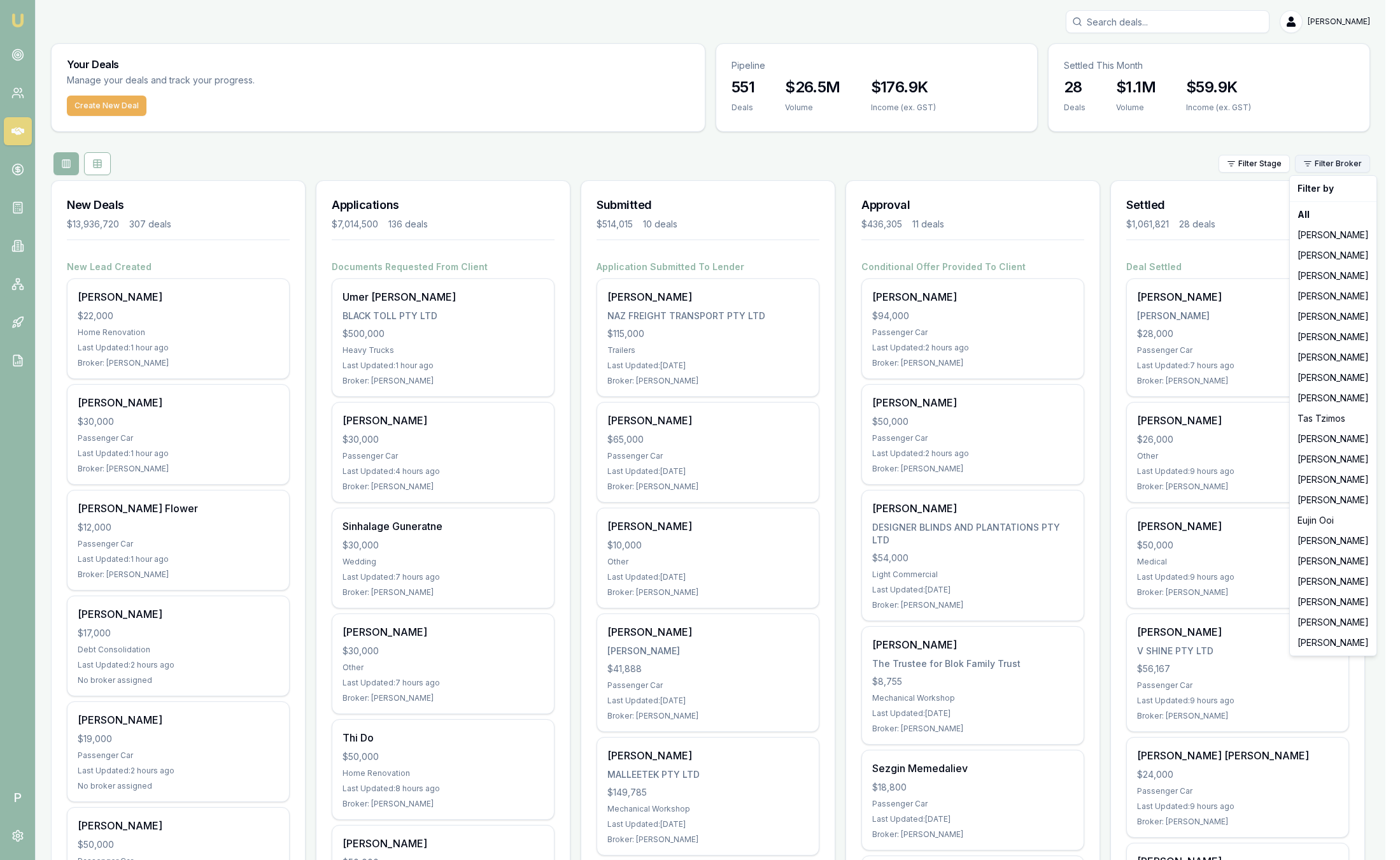
click at [1368, 165] on html "Emu Broker P Sam Crouch Toggle Menu Your Deals Manage your deals and track your…" at bounding box center [700, 430] width 1400 height 860
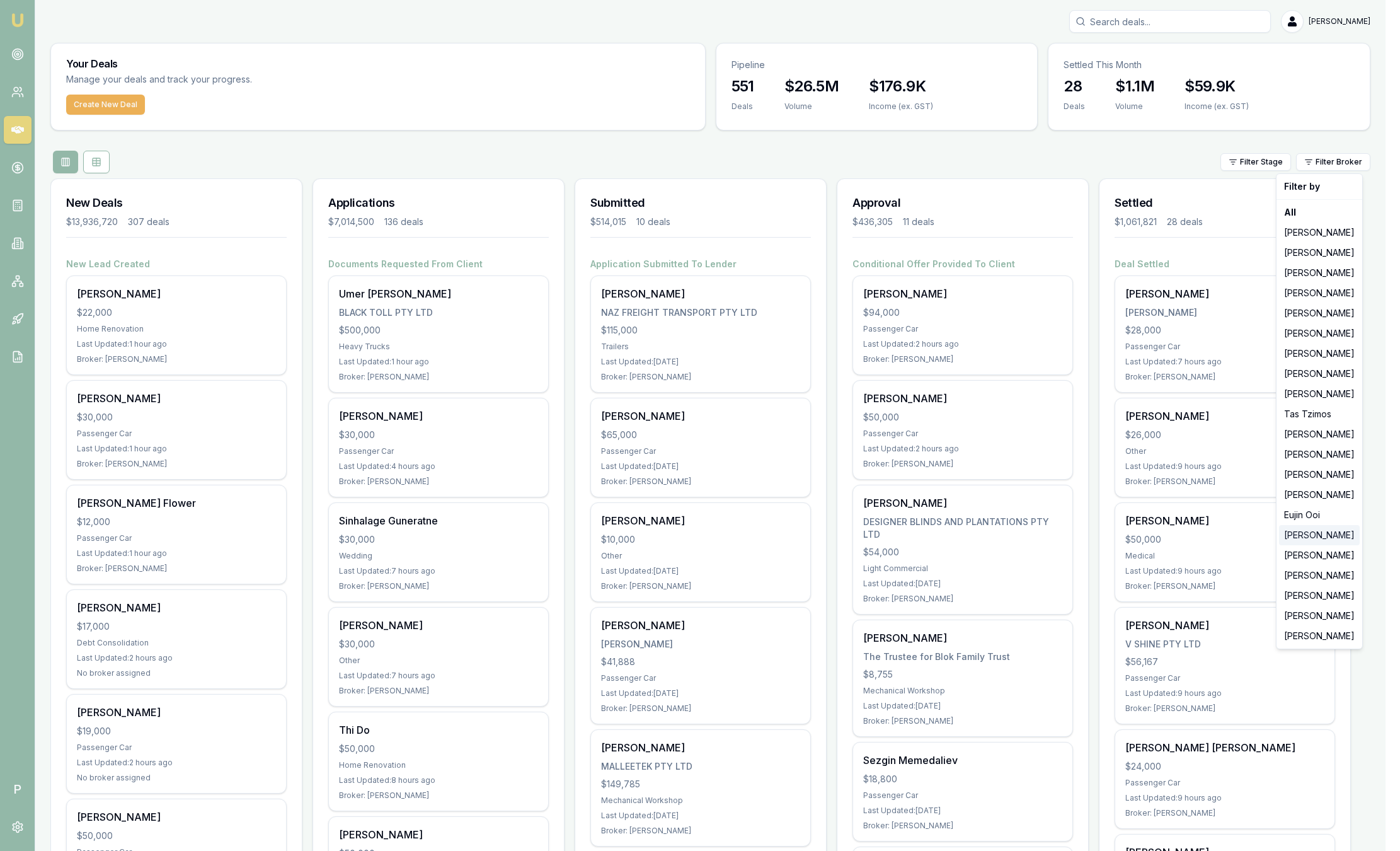
click at [1306, 538] on div "Rachael Connors" at bounding box center [1319, 535] width 80 height 20
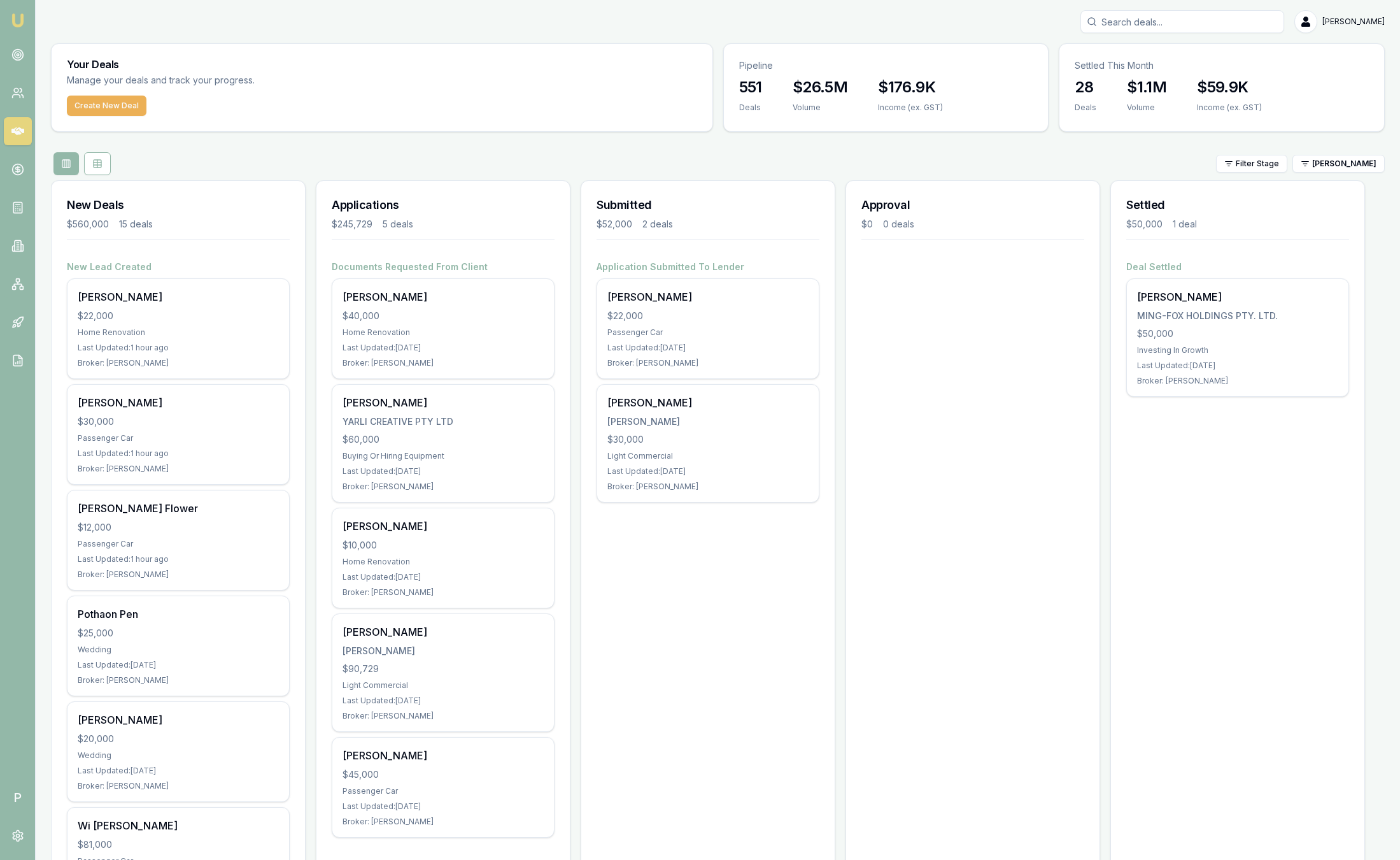
click at [1323, 166] on html "Emu Broker P Sam Crouch Toggle Menu Your Deals Manage your deals and track your…" at bounding box center [700, 430] width 1400 height 860
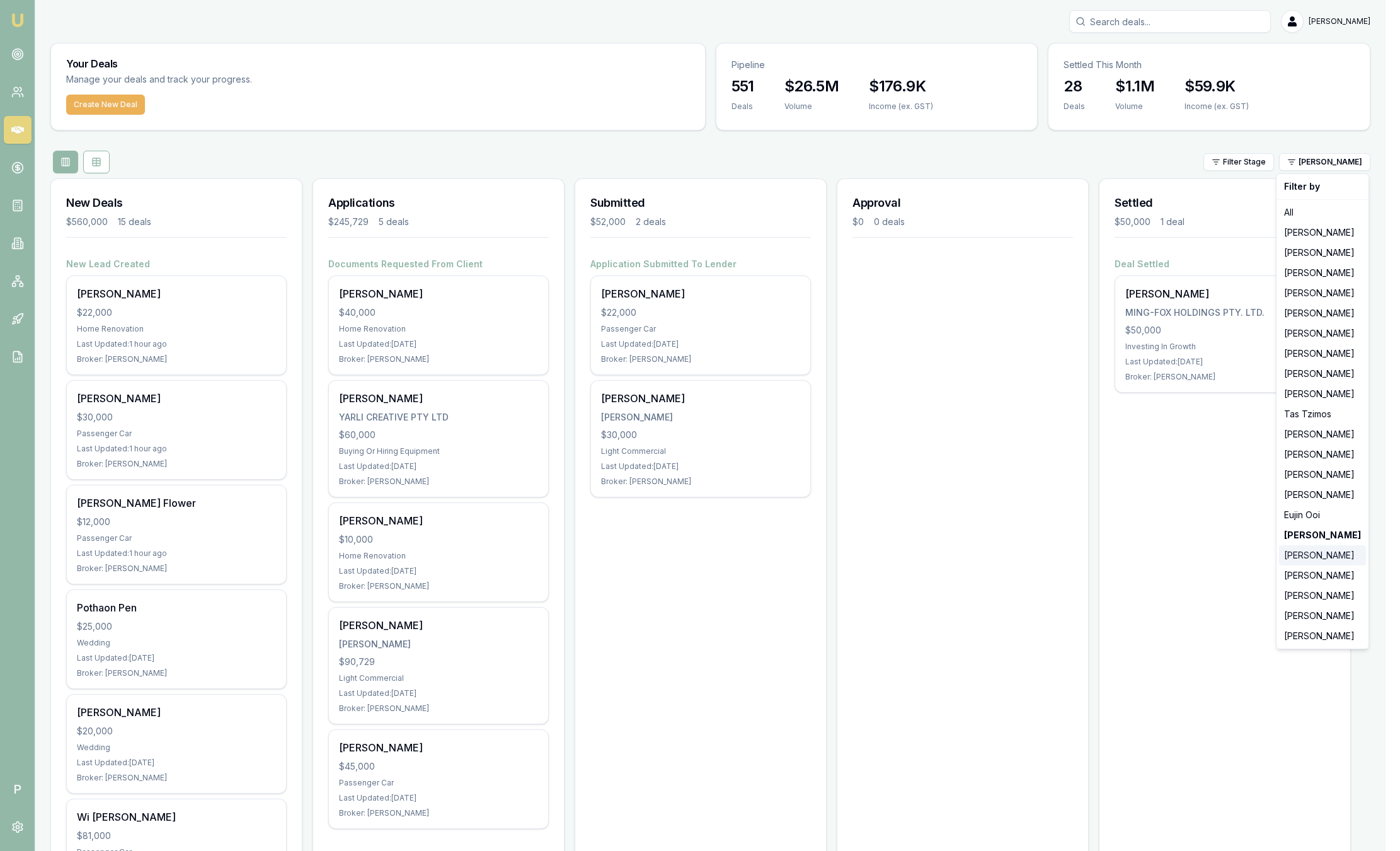
click at [1319, 557] on div "Natasha McCallum" at bounding box center [1322, 555] width 87 height 20
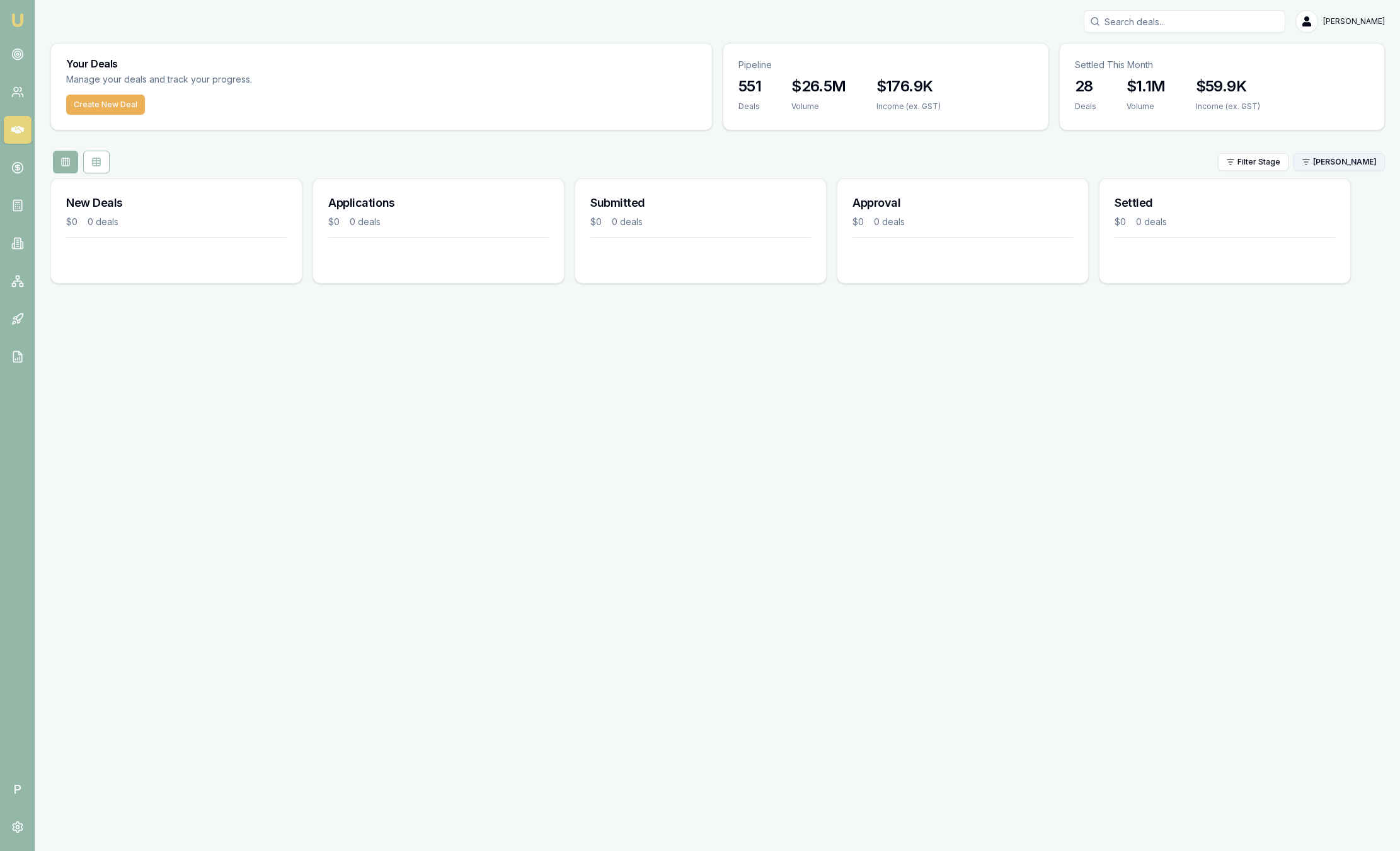
click at [1315, 157] on html "Emu Broker P Sam Crouch Toggle Menu Your Deals Manage your deals and track your…" at bounding box center [700, 425] width 1400 height 851
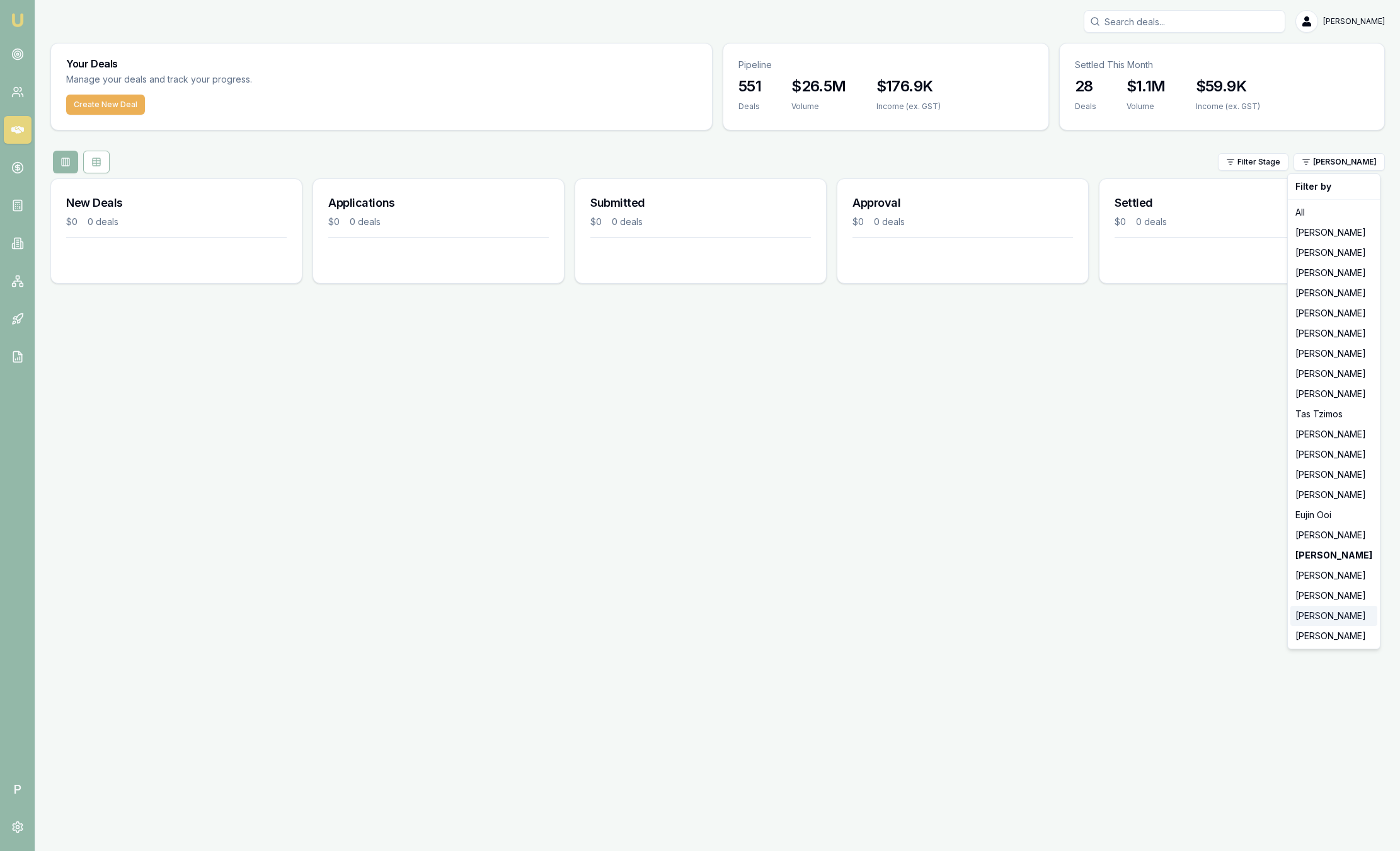
click at [1328, 612] on div "Robyn Adams" at bounding box center [1334, 616] width 87 height 20
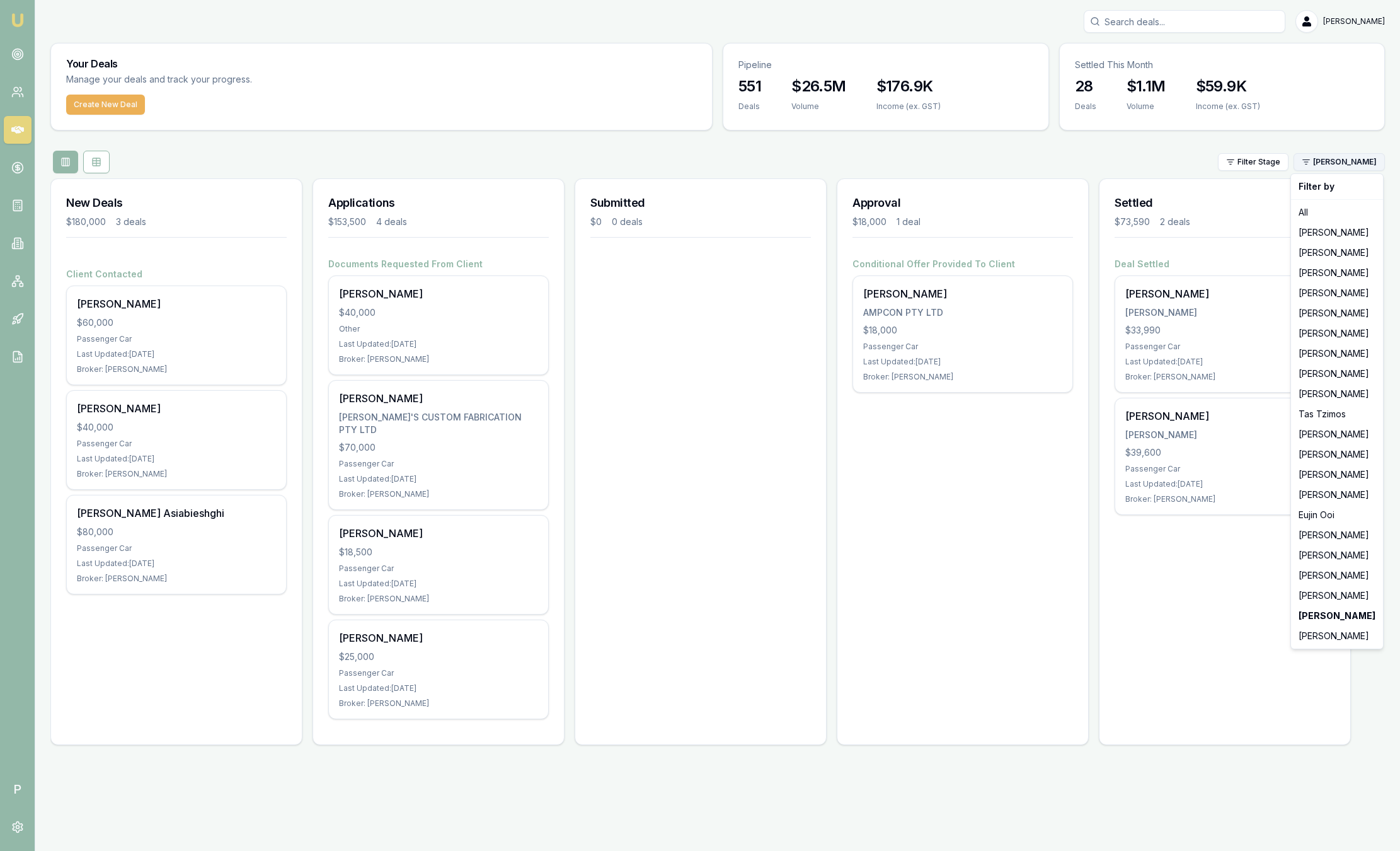
click at [1361, 160] on html "Emu Broker P Sam Crouch Toggle Menu Your Deals Manage your deals and track your…" at bounding box center [700, 425] width 1400 height 851
click at [1335, 631] on div "[PERSON_NAME]" at bounding box center [1337, 636] width 87 height 20
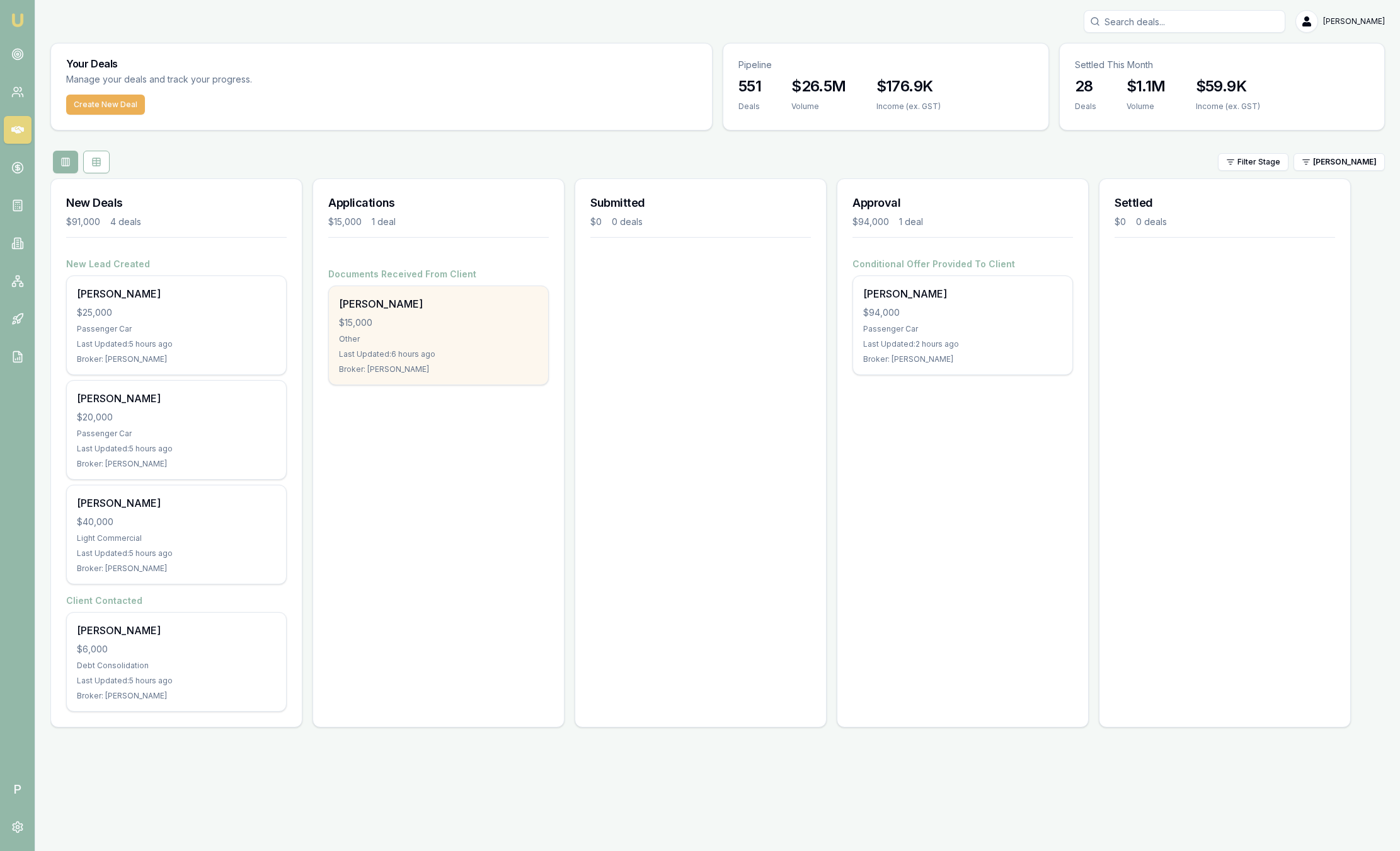
click at [494, 350] on div "Last Updated: 6 hours ago" at bounding box center [438, 354] width 199 height 10
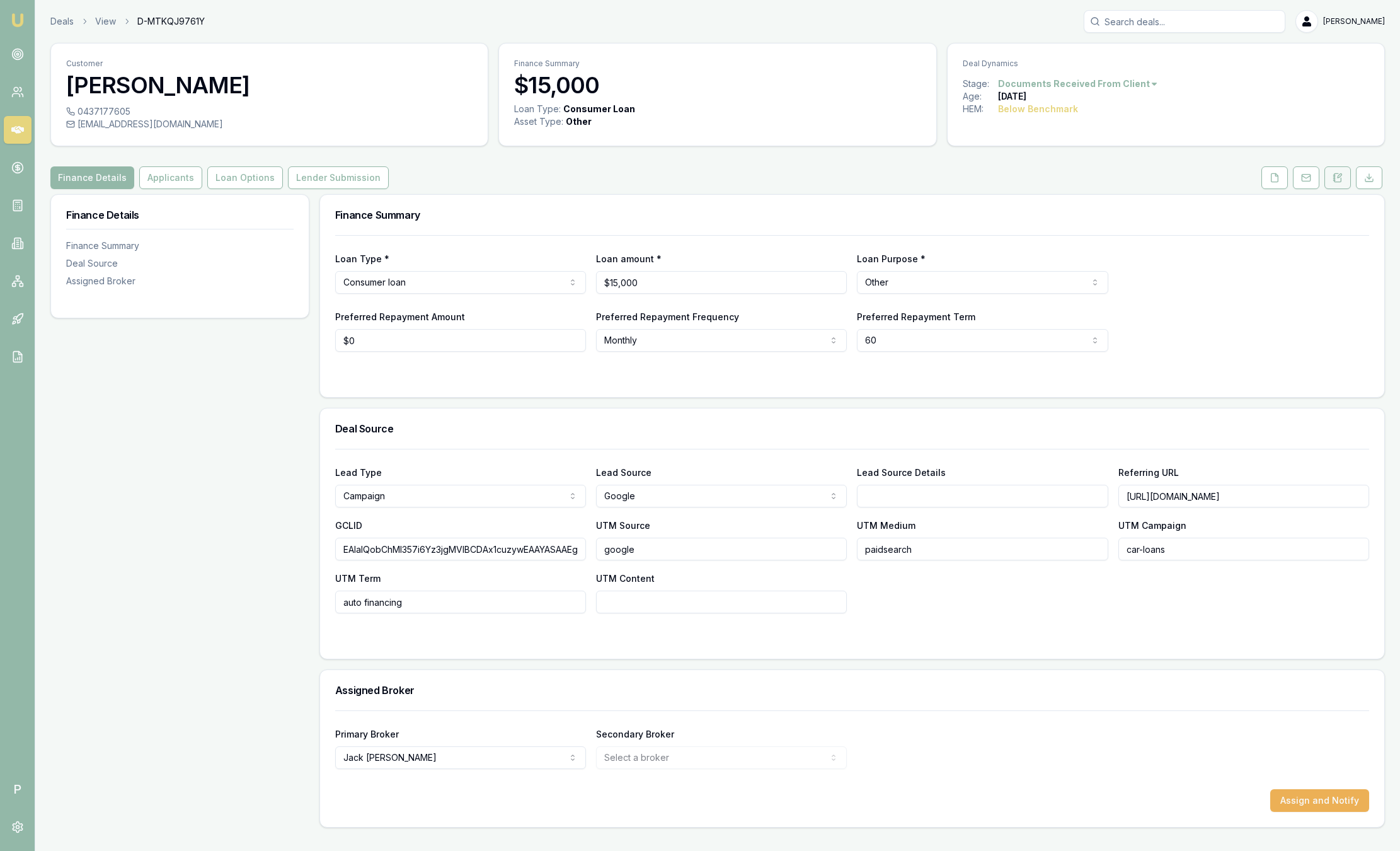
click at [1338, 172] on button at bounding box center [1338, 178] width 27 height 23
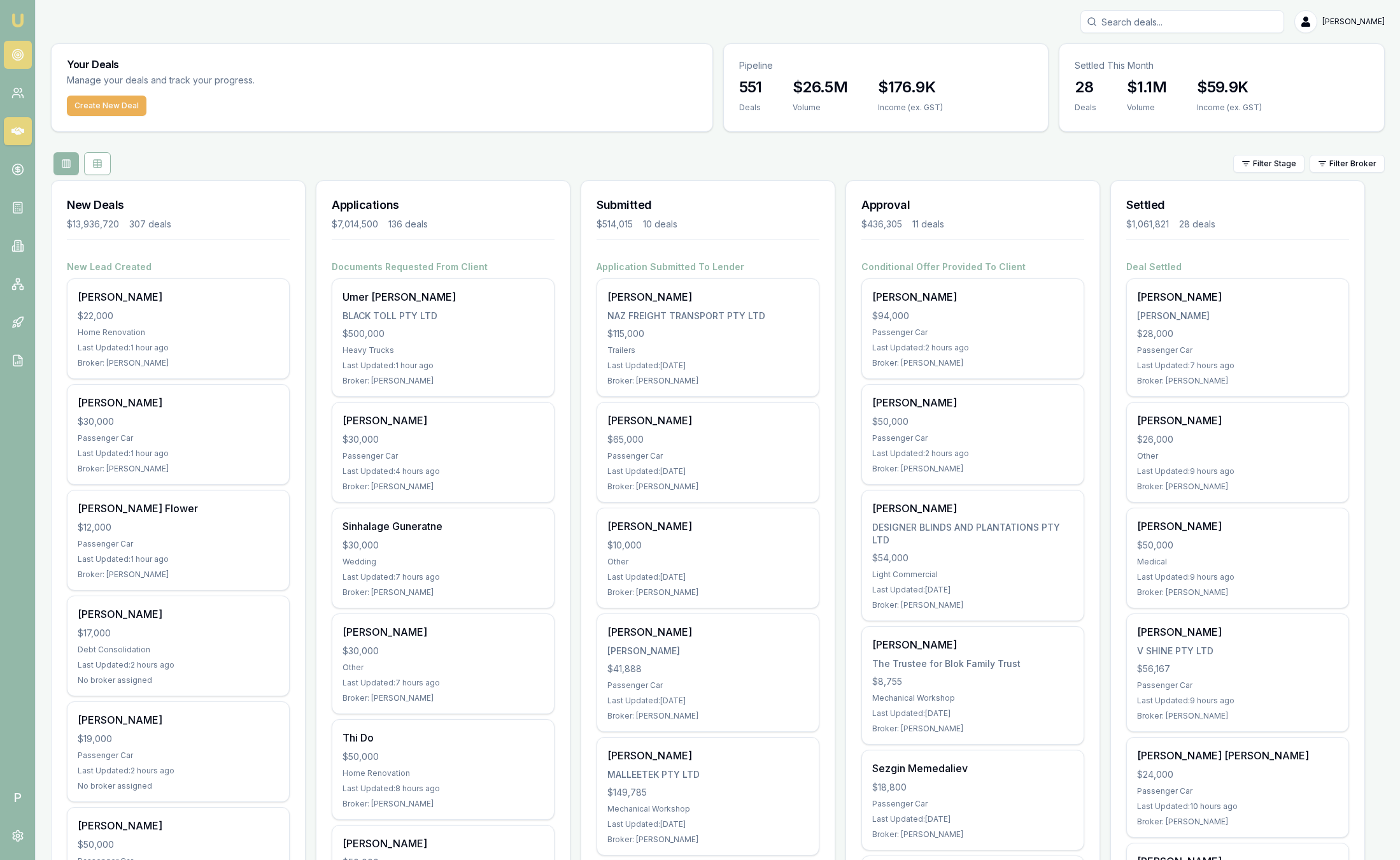
click at [25, 62] on link at bounding box center [18, 54] width 28 height 28
